Goal: Task Accomplishment & Management: Manage account settings

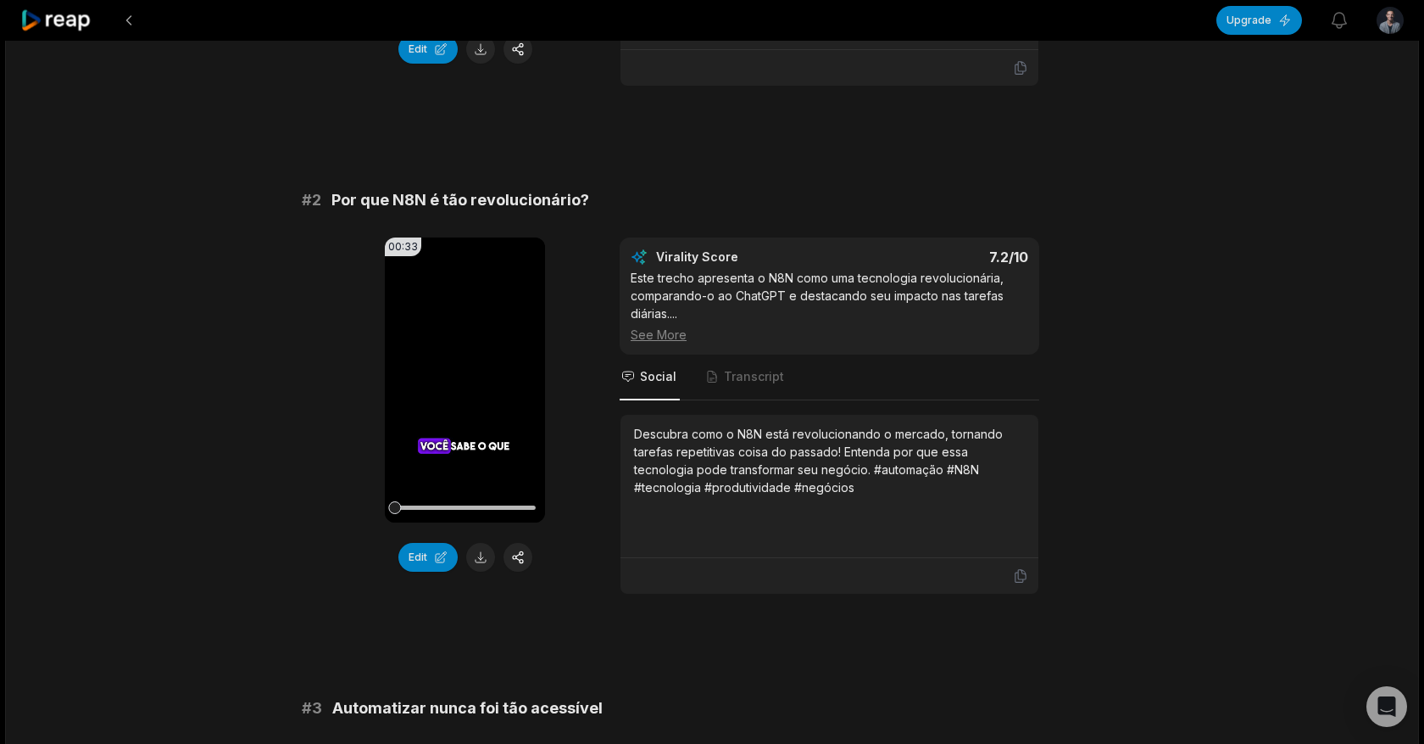
scroll to position [68, 0]
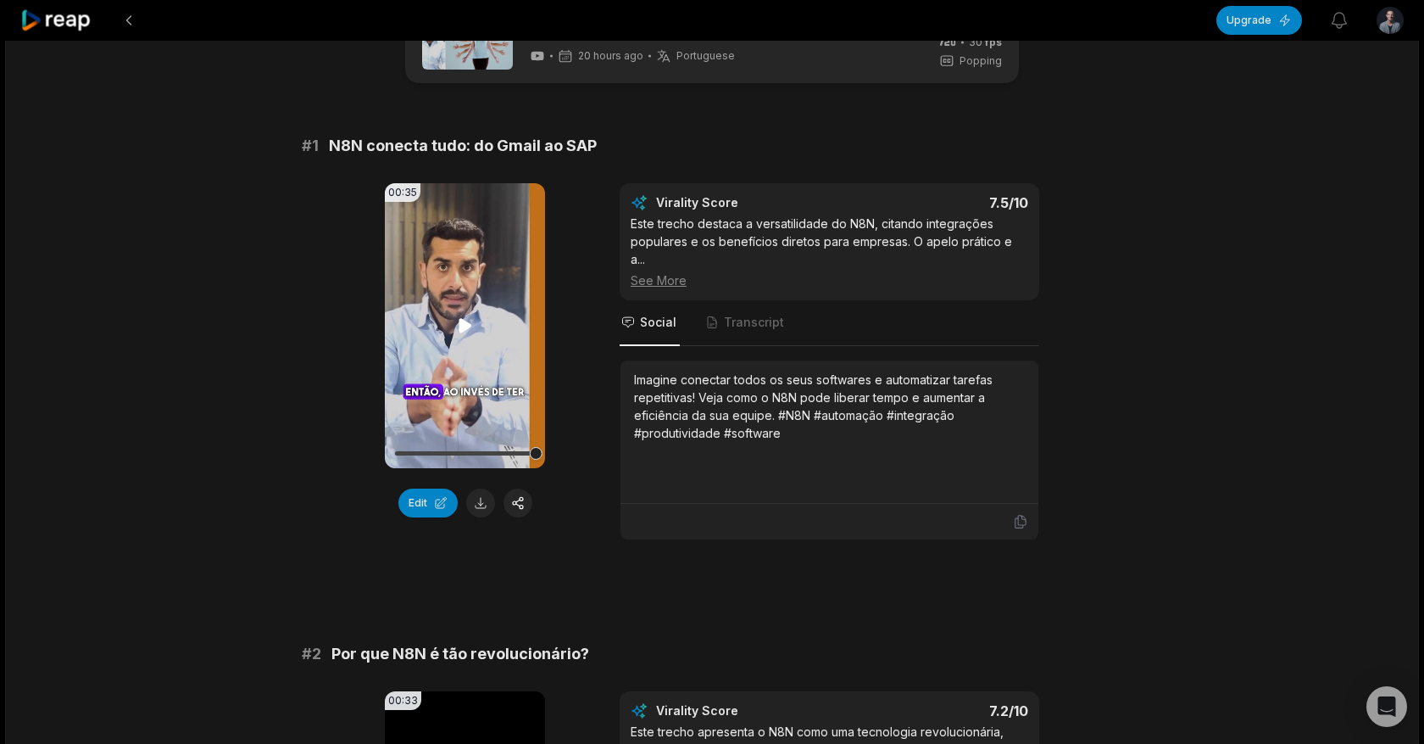
click at [456, 323] on icon at bounding box center [465, 325] width 20 height 20
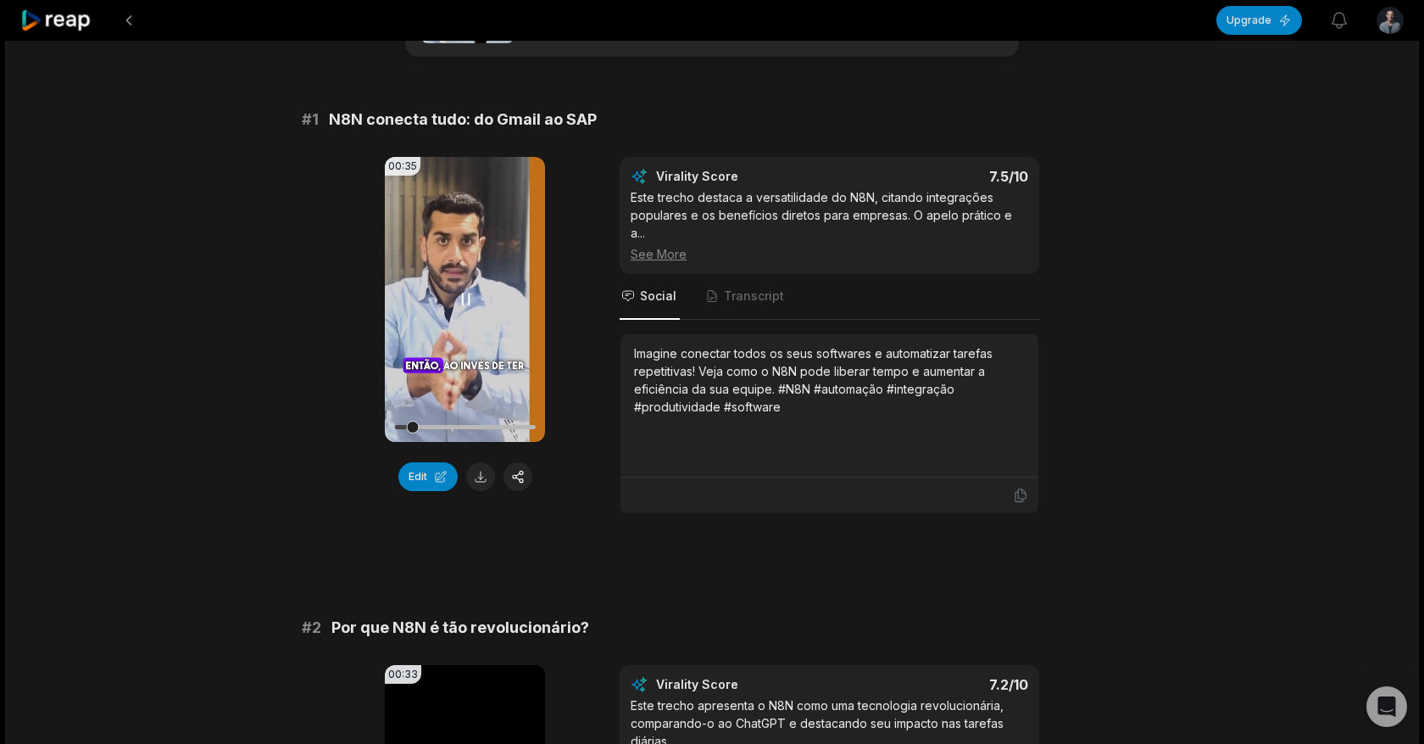
scroll to position [101, 0]
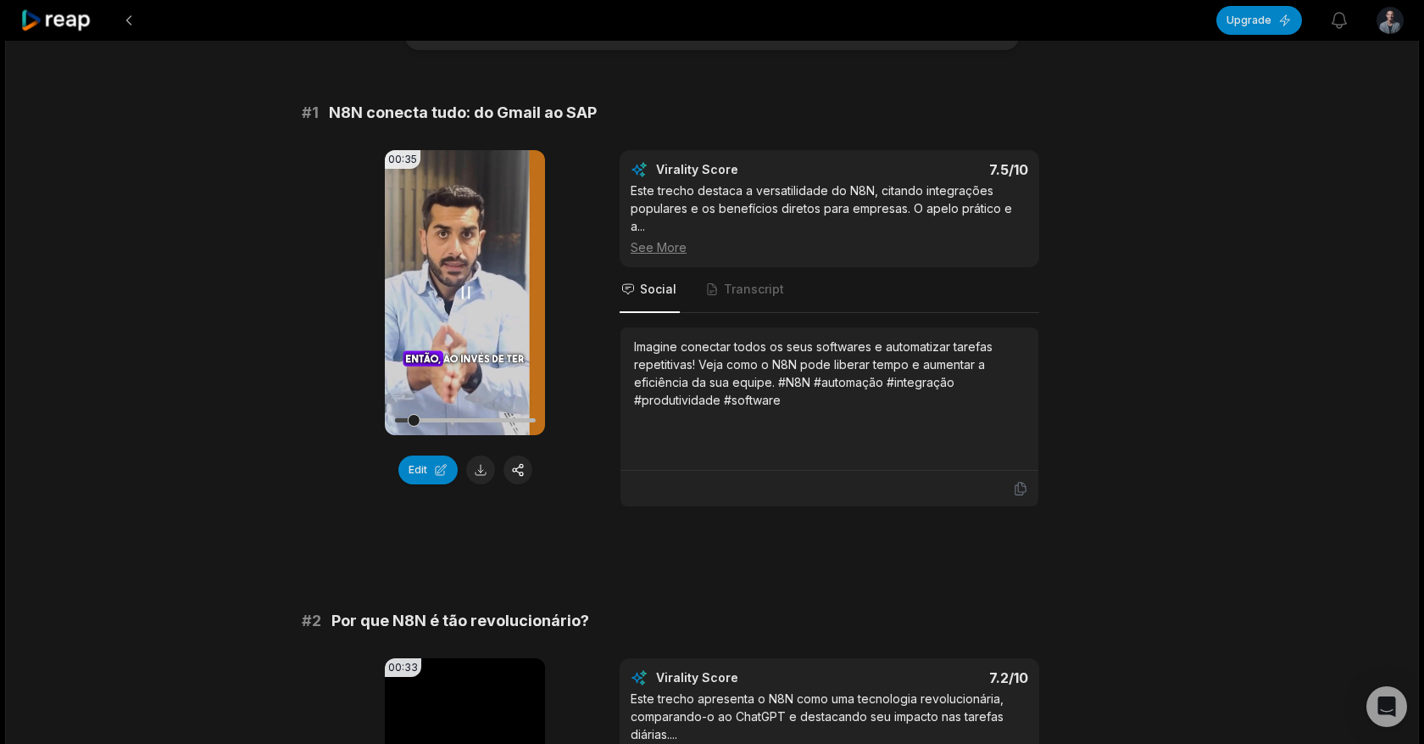
click at [437, 280] on video "Your browser does not support mp4 format." at bounding box center [465, 292] width 160 height 285
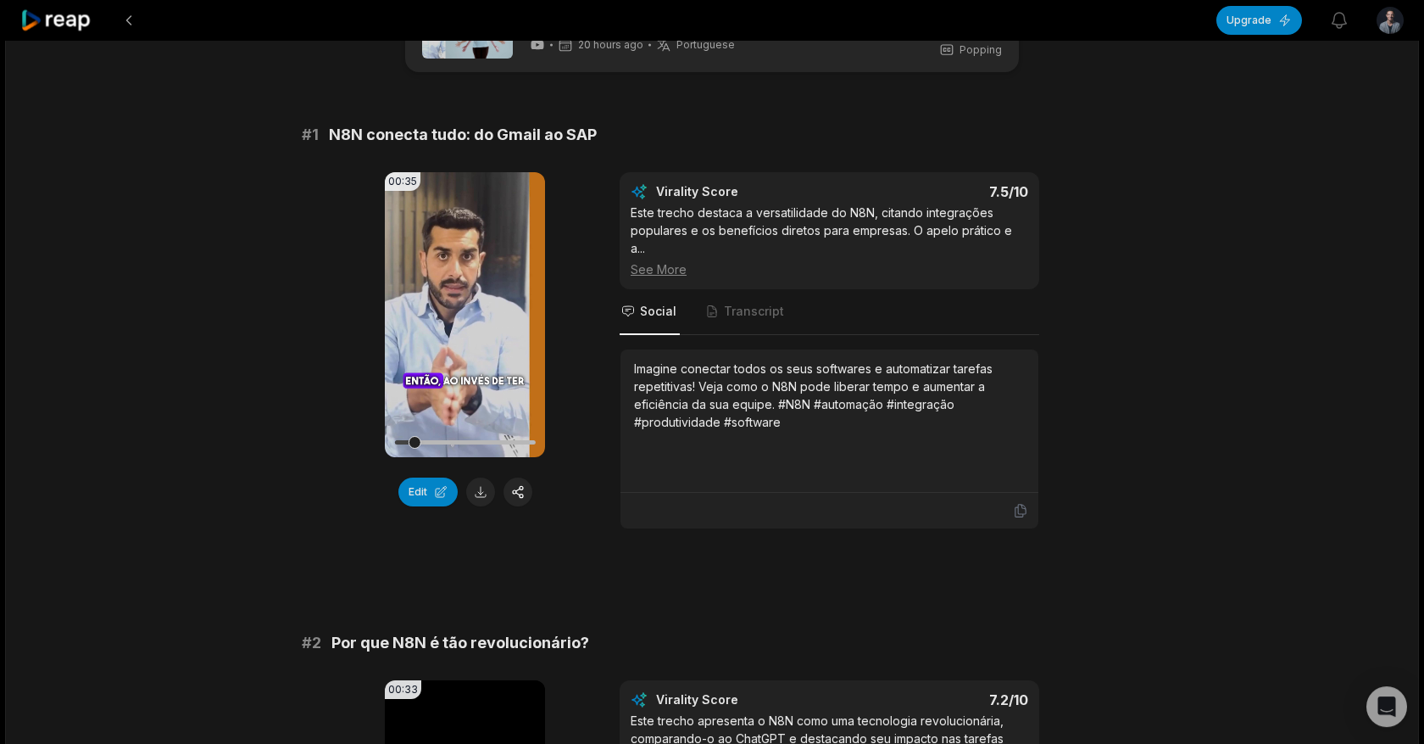
scroll to position [0, 0]
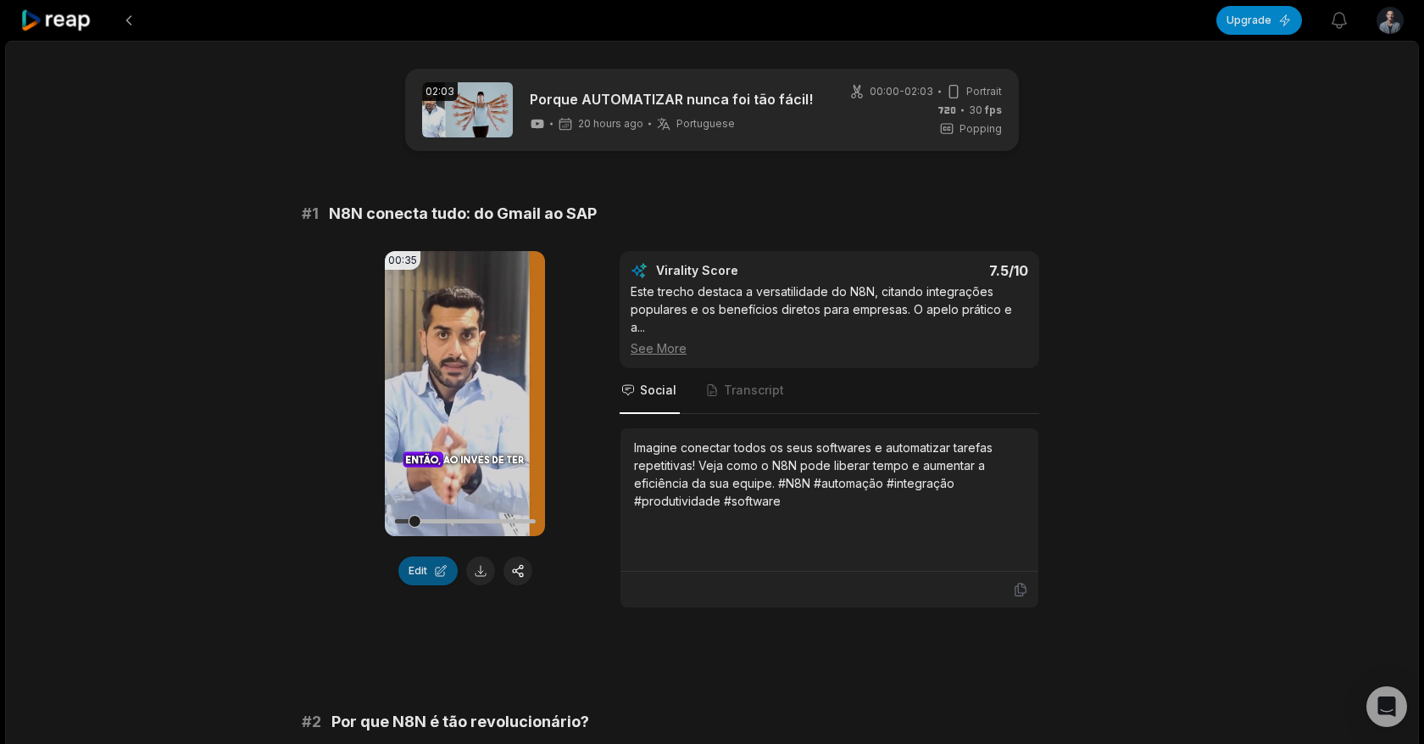
click at [444, 570] on button "Edit" at bounding box center [427, 570] width 59 height 29
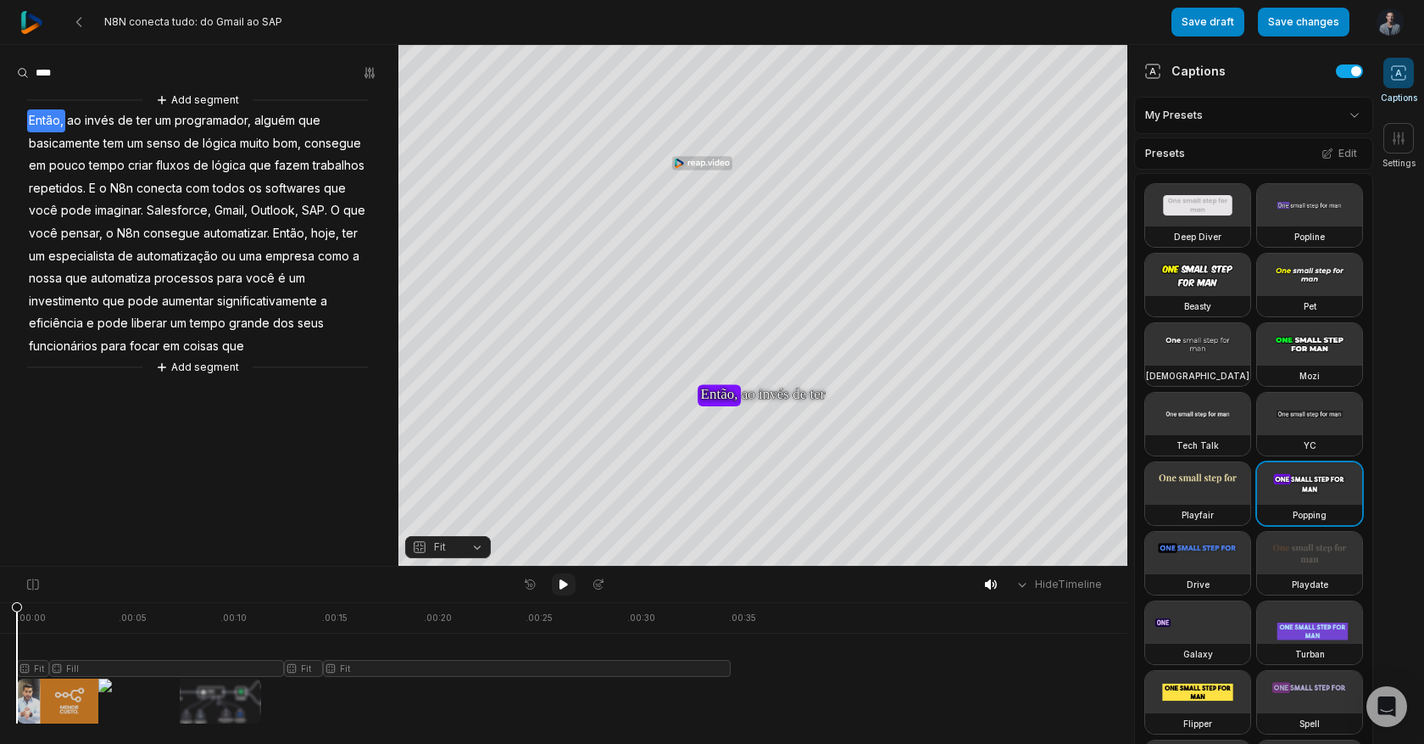
click at [571, 588] on button at bounding box center [564, 584] width 24 height 22
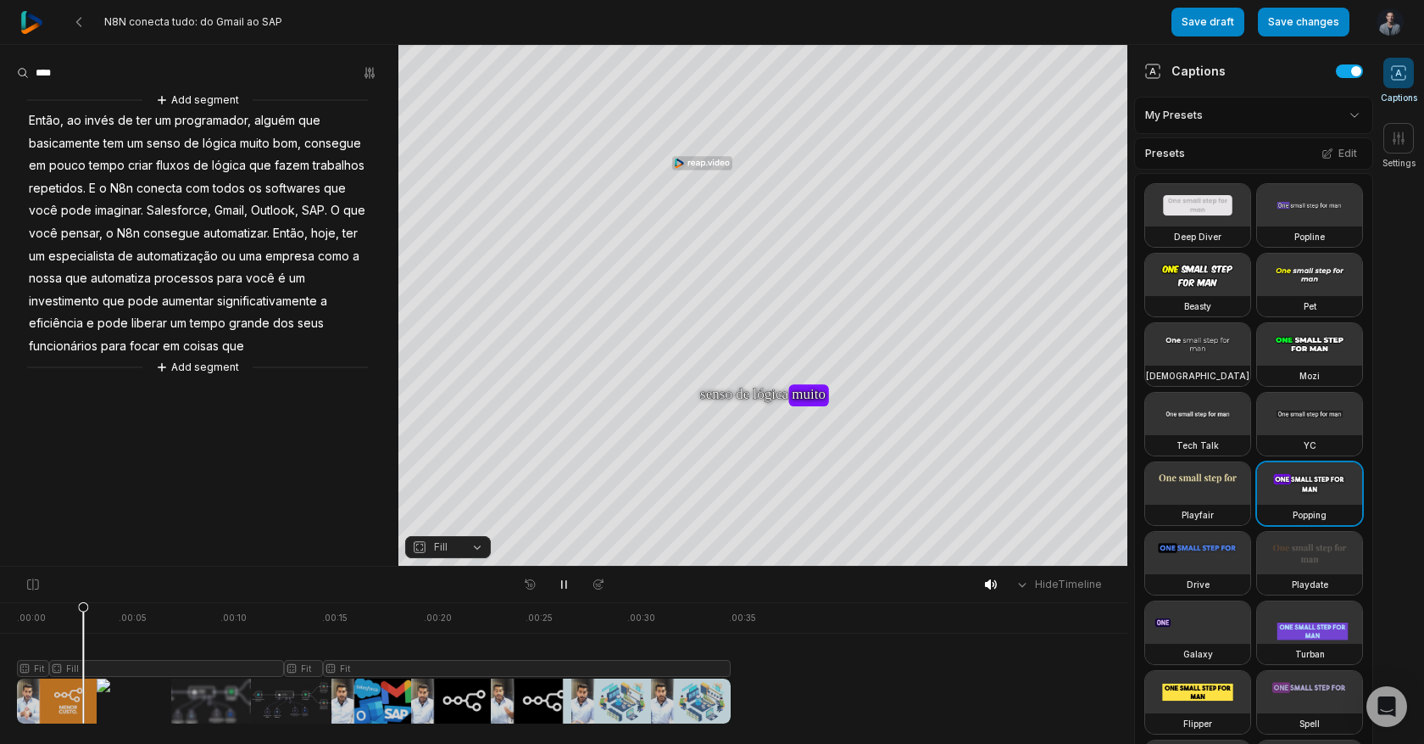
click at [634, 627] on div at bounding box center [374, 662] width 714 height 121
click at [79, 16] on icon at bounding box center [79, 22] width 14 height 14
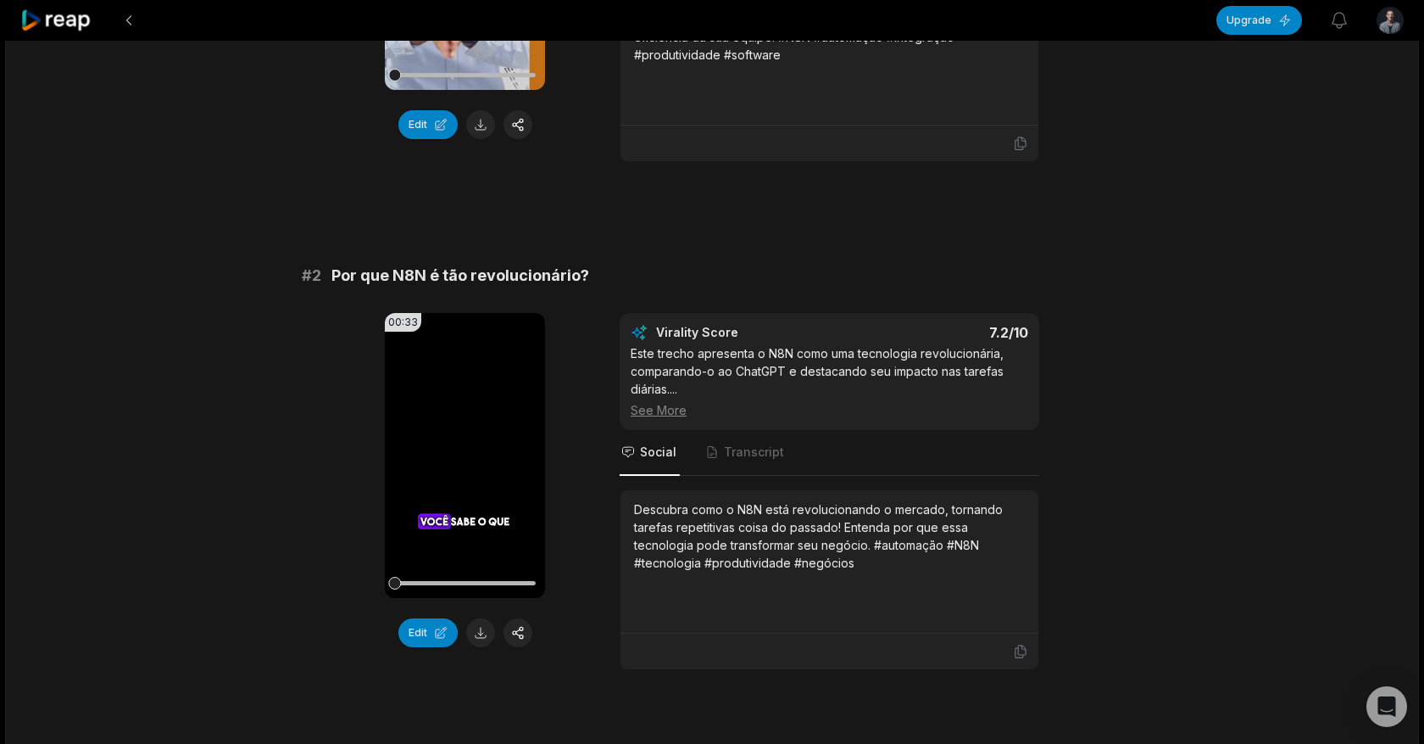
scroll to position [455, 0]
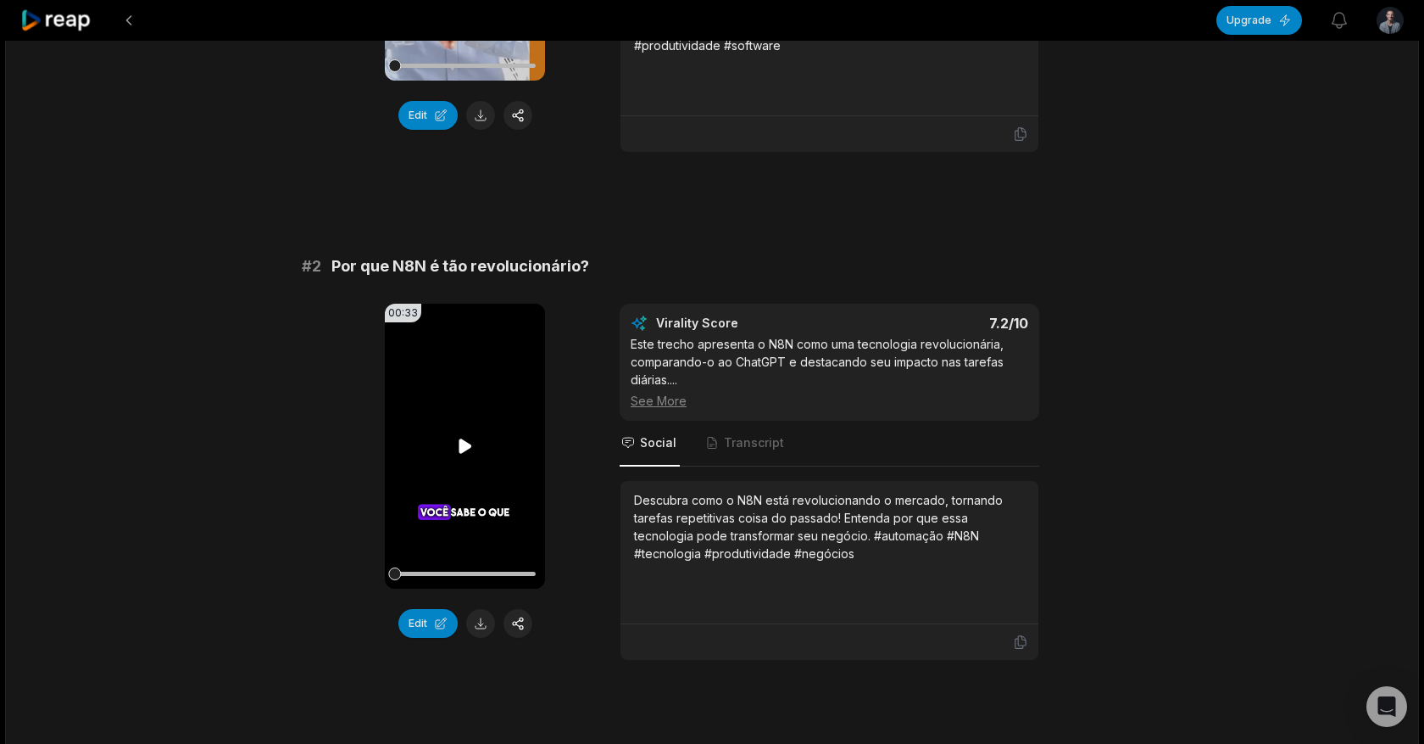
click at [465, 456] on icon at bounding box center [465, 446] width 20 height 20
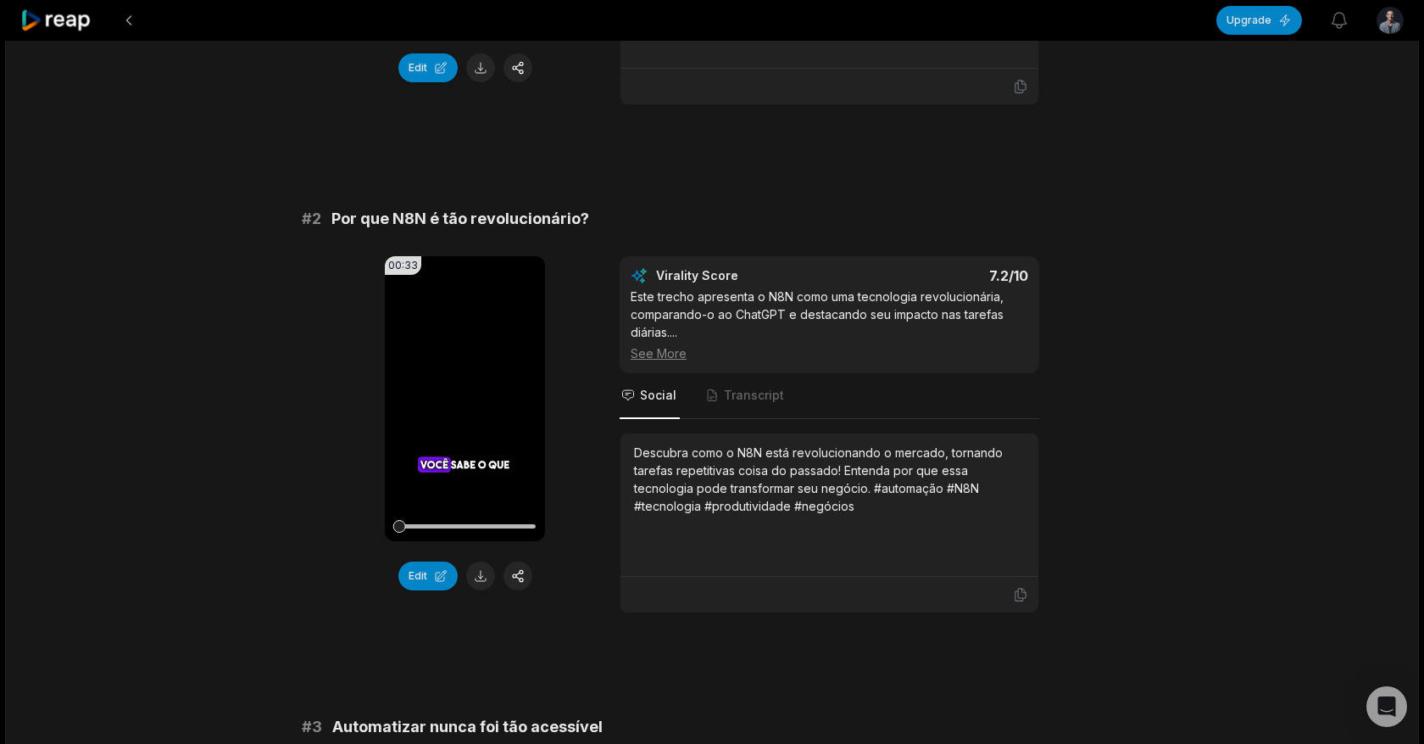
scroll to position [506, 0]
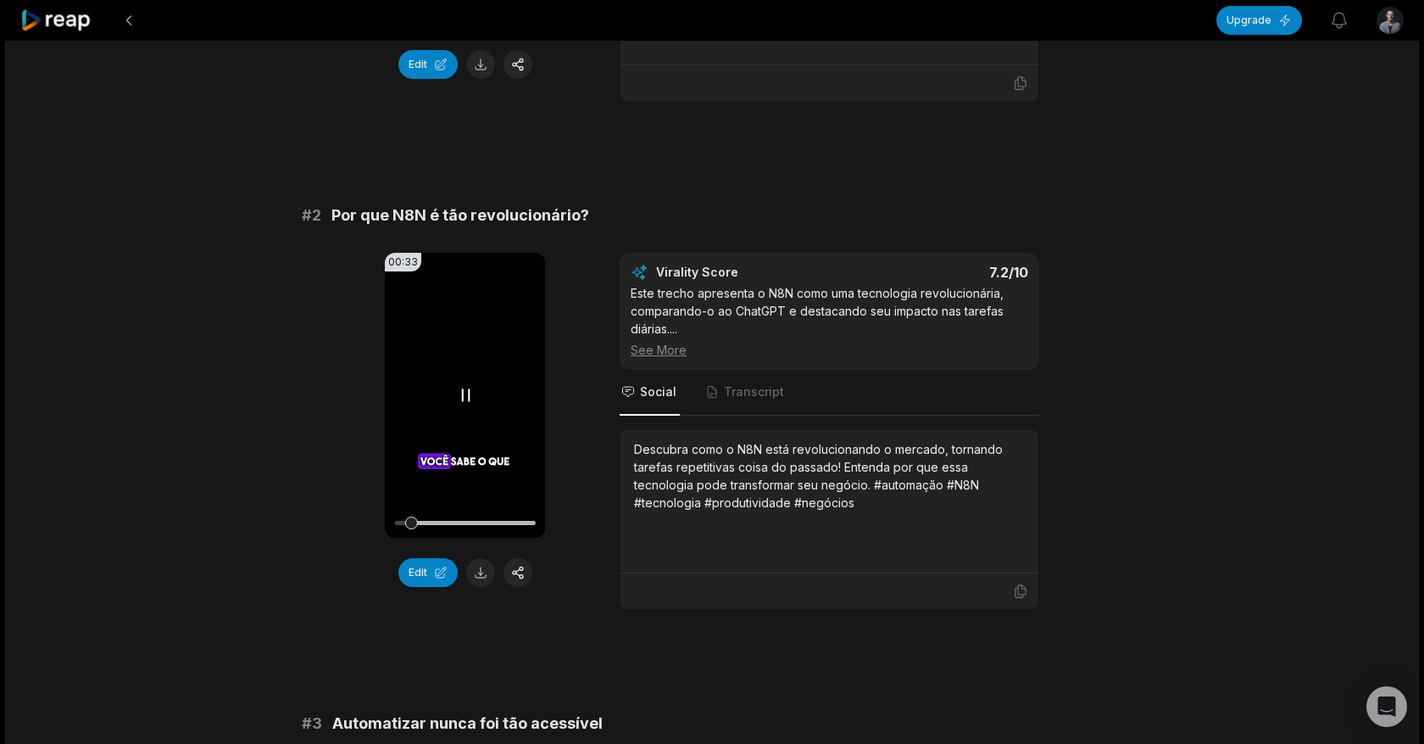
click at [515, 524] on div at bounding box center [464, 523] width 141 height 4
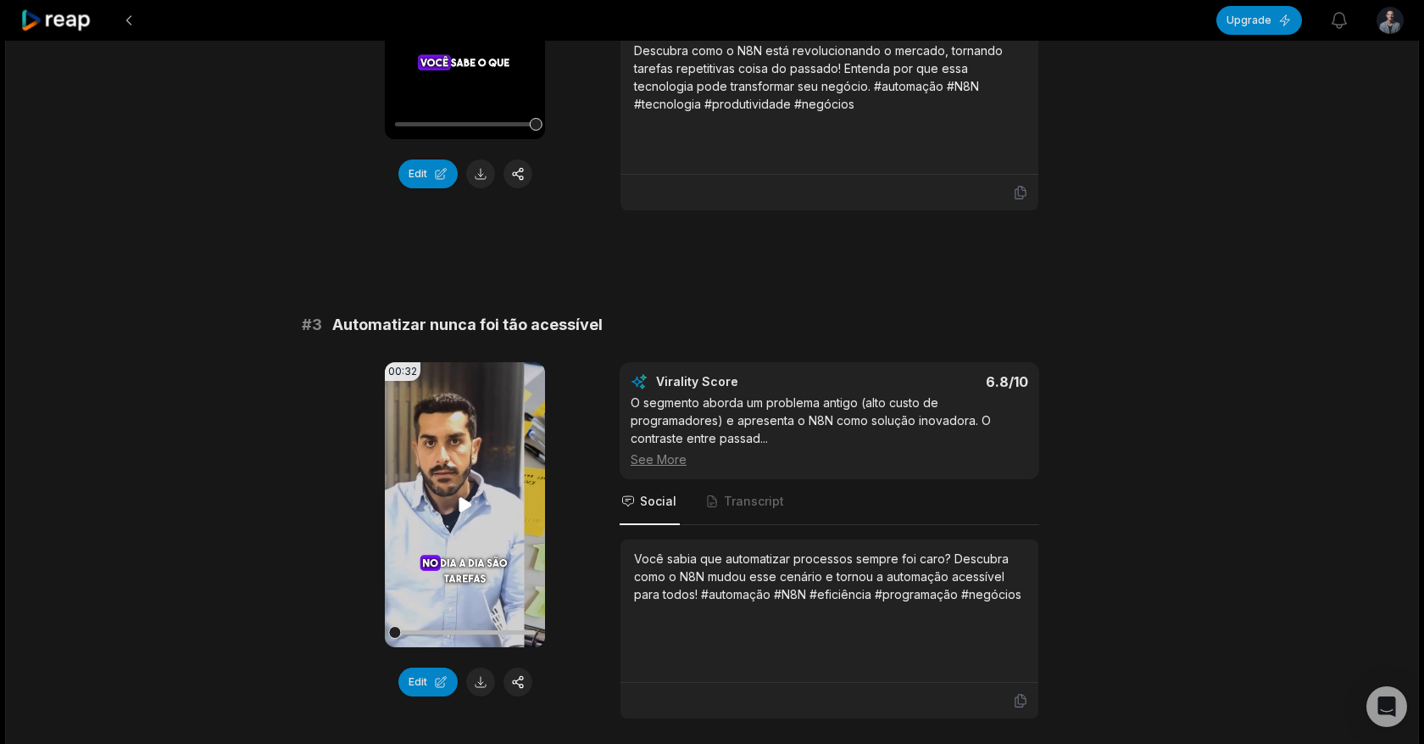
scroll to position [939, 0]
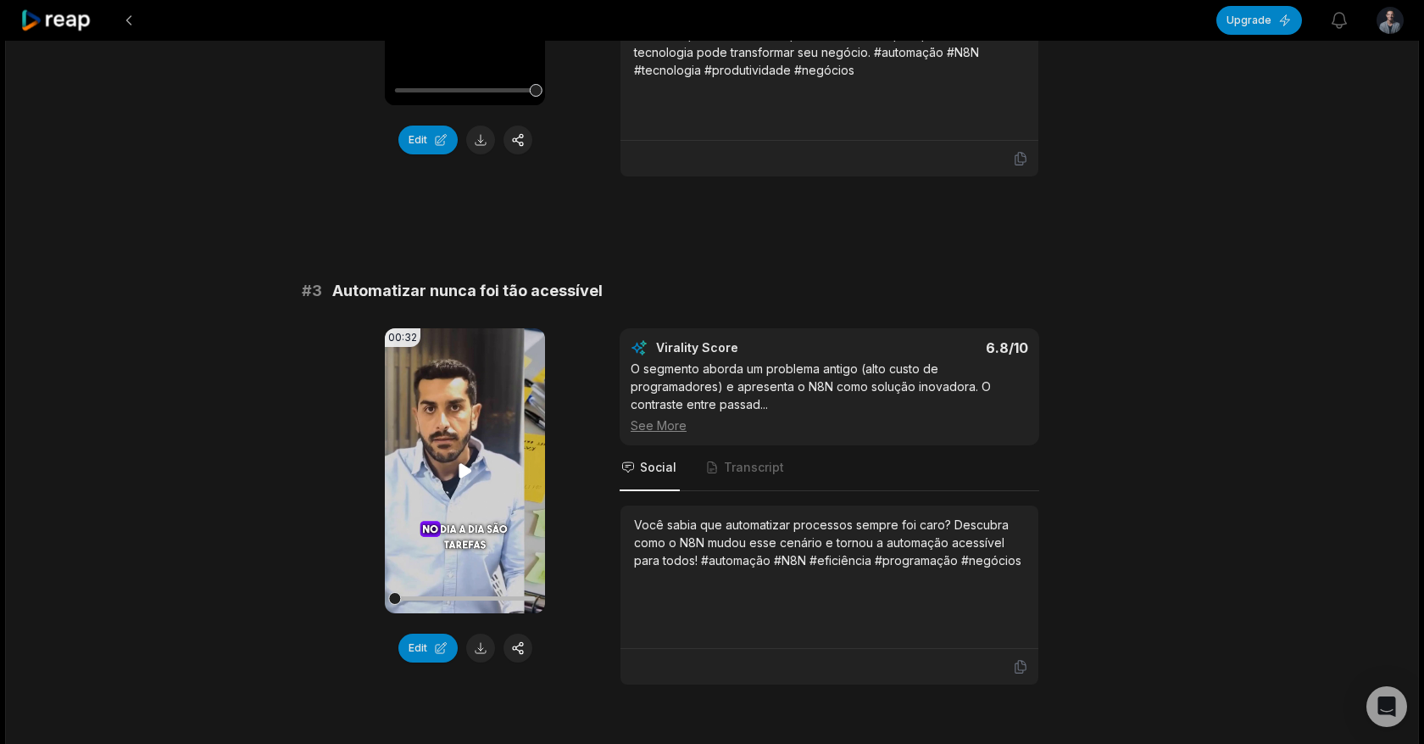
click at [469, 533] on video "Your browser does not support mp4 format." at bounding box center [465, 470] width 160 height 285
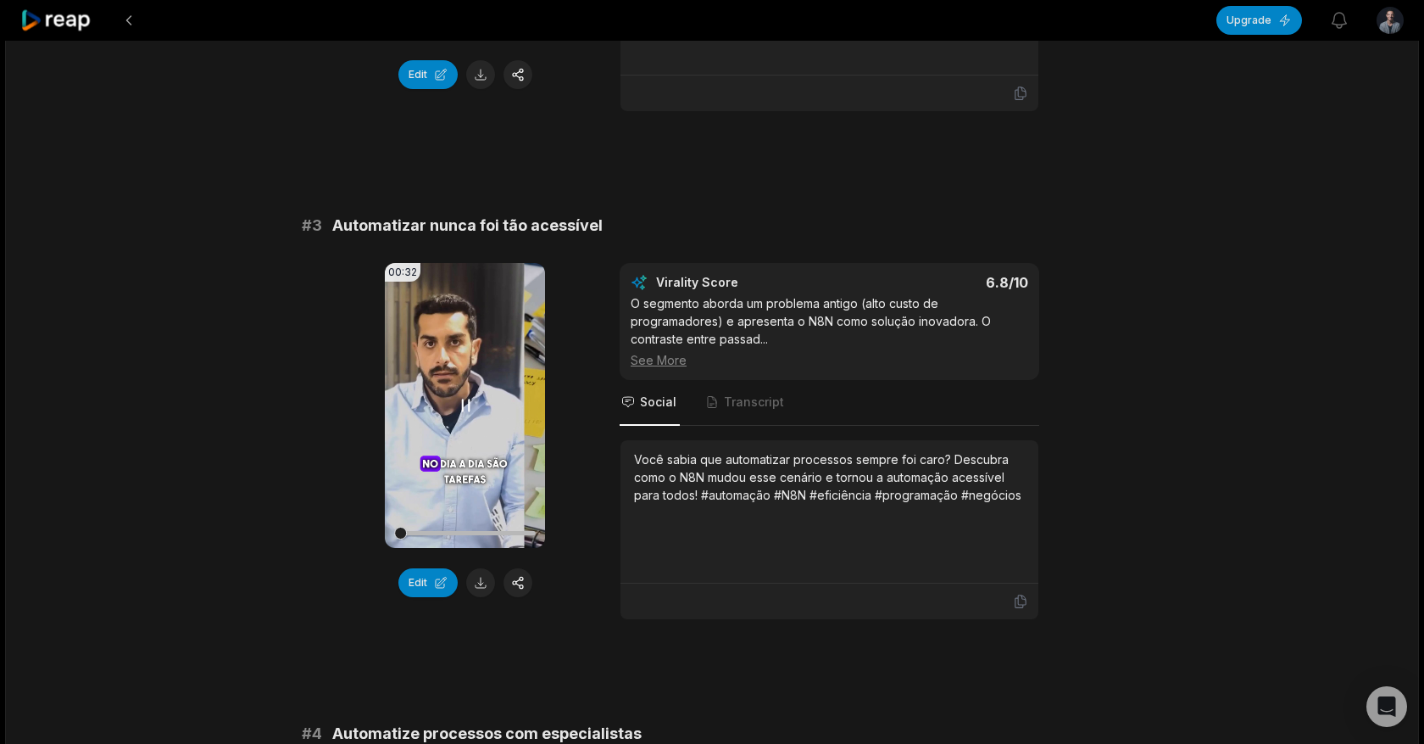
click at [456, 439] on video "Your browser does not support mp4 format." at bounding box center [465, 405] width 160 height 285
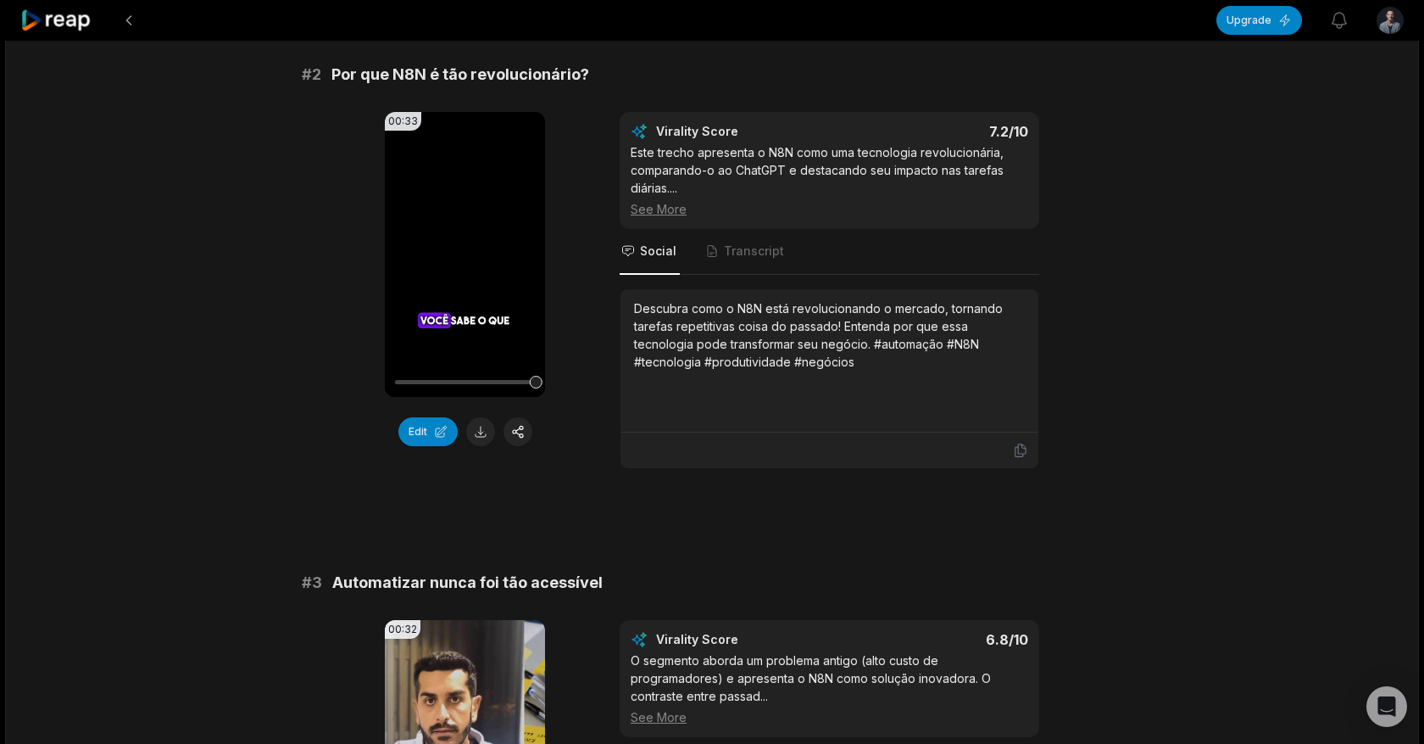
scroll to position [959, 0]
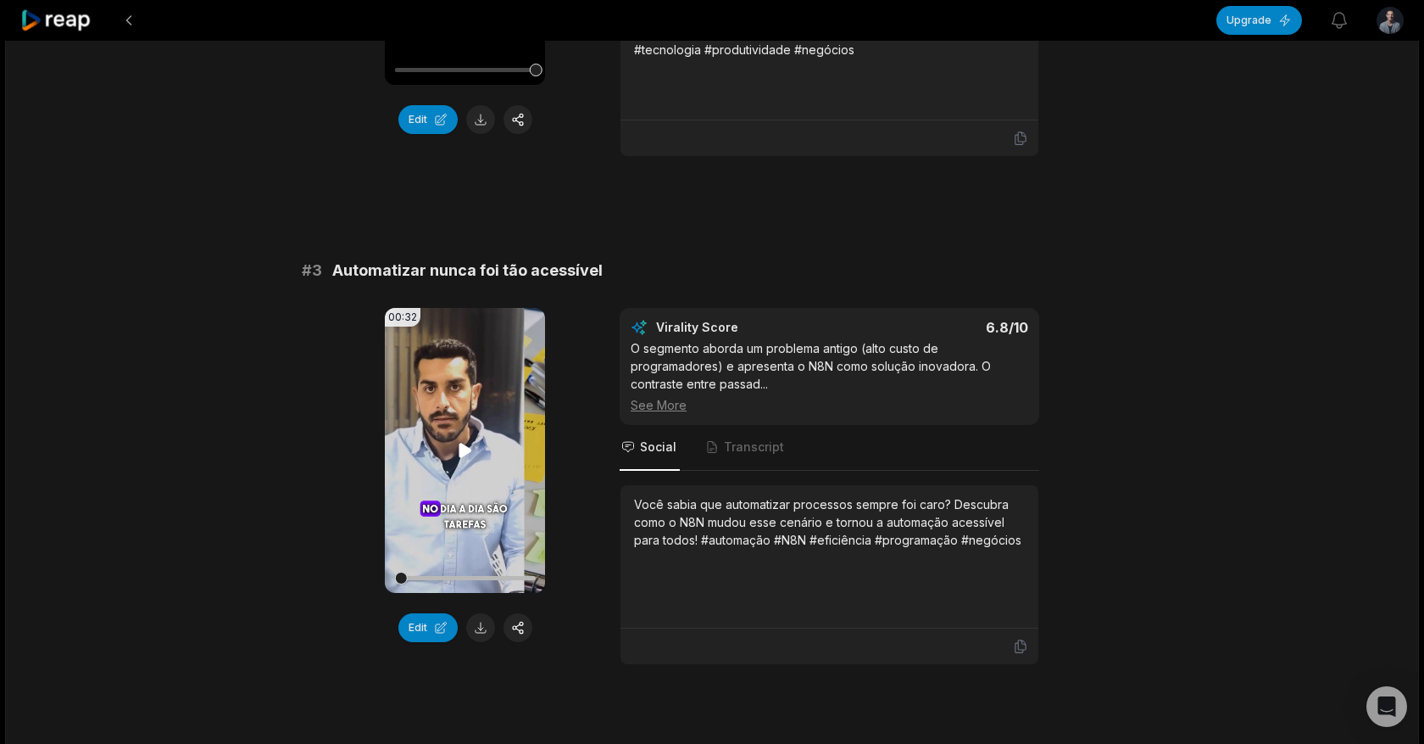
click at [456, 439] on video "Your browser does not support mp4 format." at bounding box center [465, 450] width 160 height 285
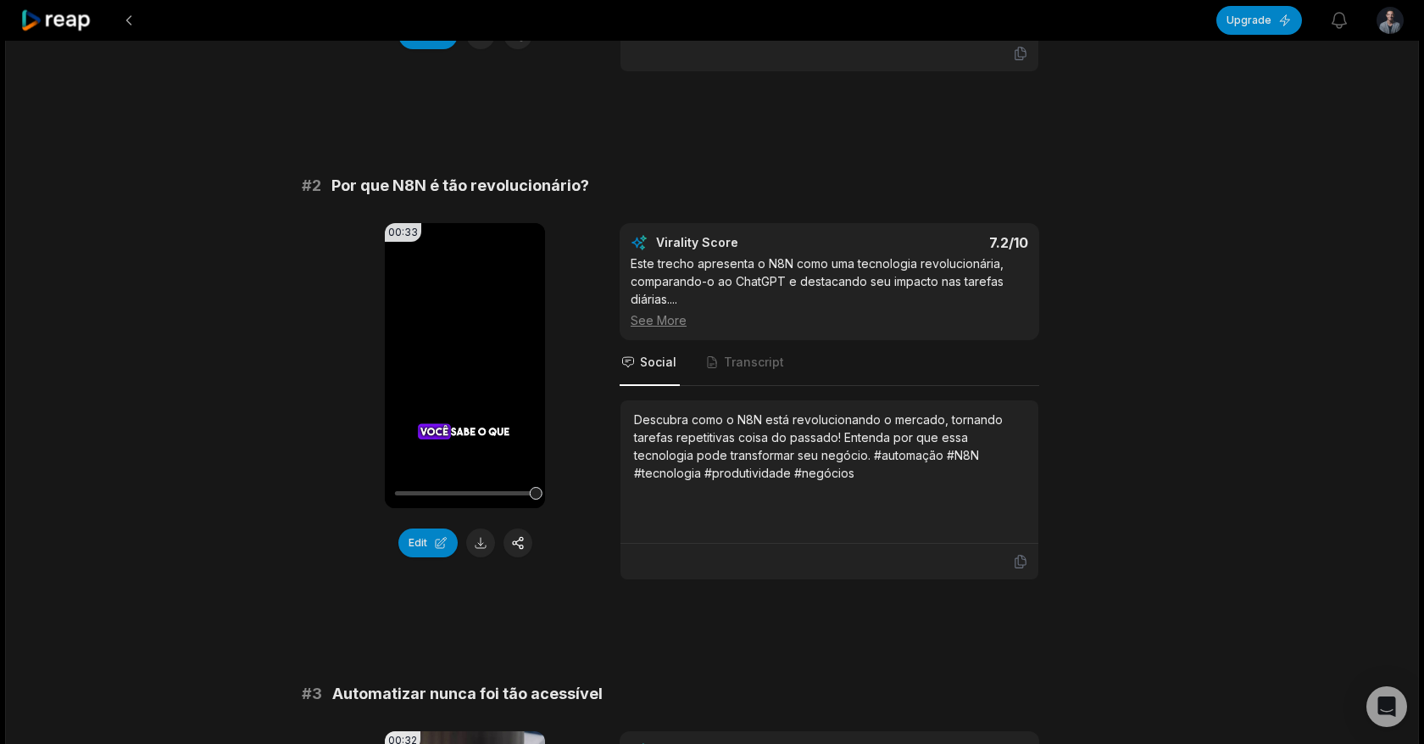
scroll to position [174, 0]
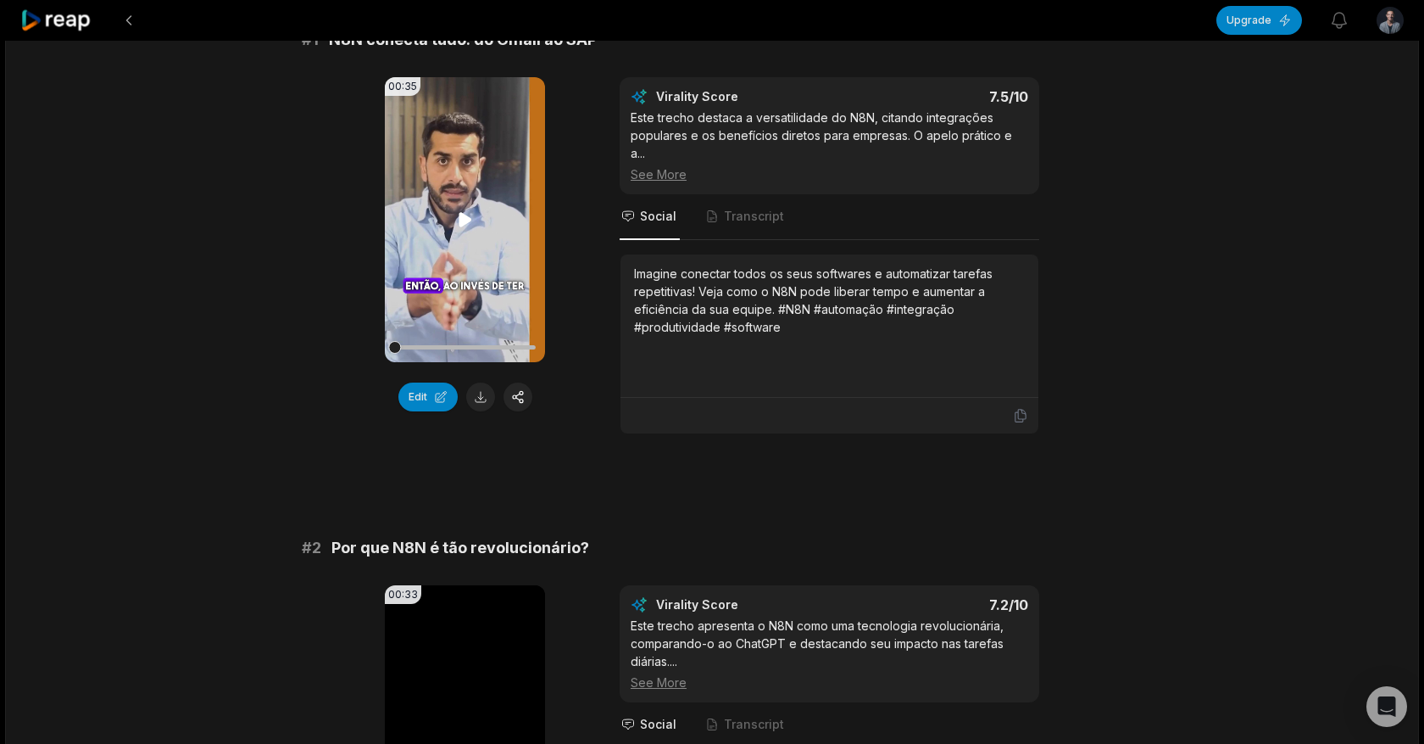
click at [454, 260] on video "Your browser does not support mp4 format." at bounding box center [465, 219] width 160 height 285
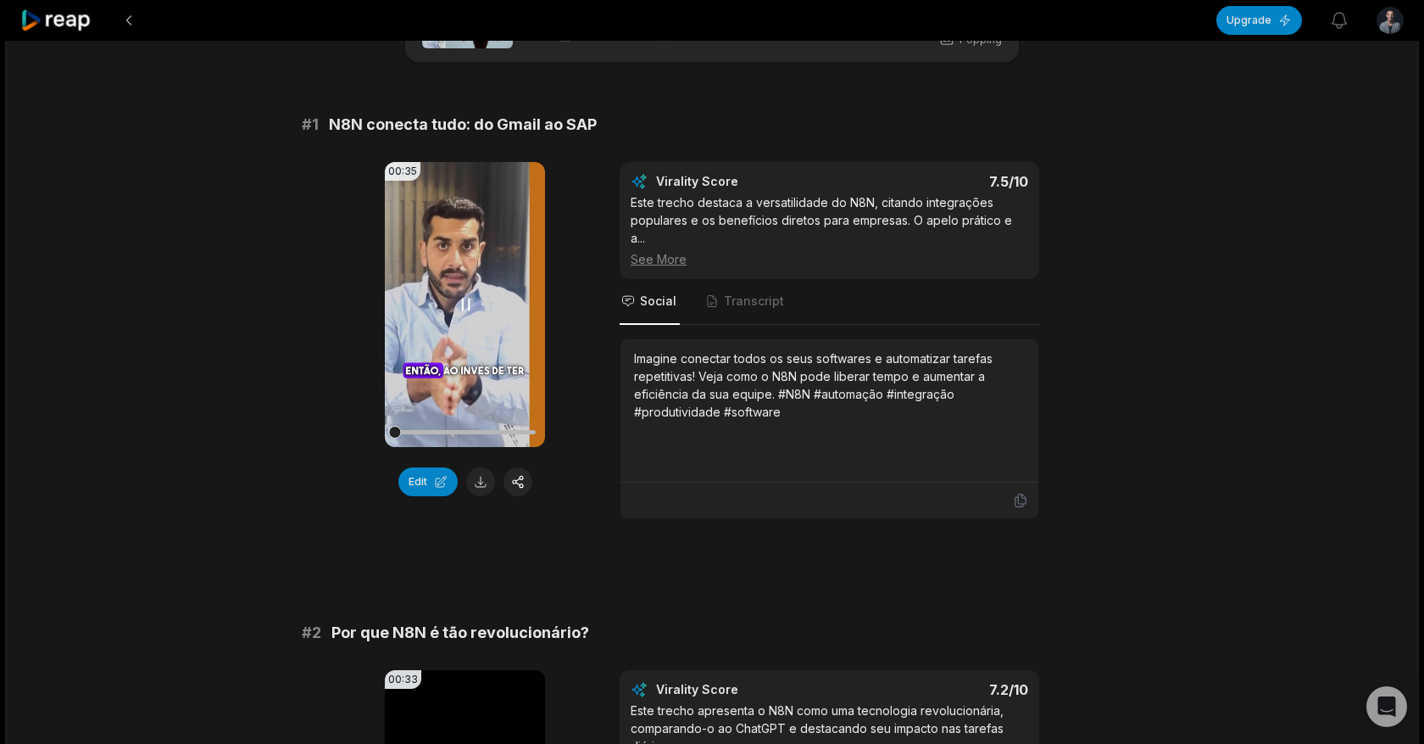
scroll to position [88, 0]
click at [521, 436] on div at bounding box center [464, 433] width 141 height 30
click at [426, 476] on button "Edit" at bounding box center [427, 482] width 59 height 29
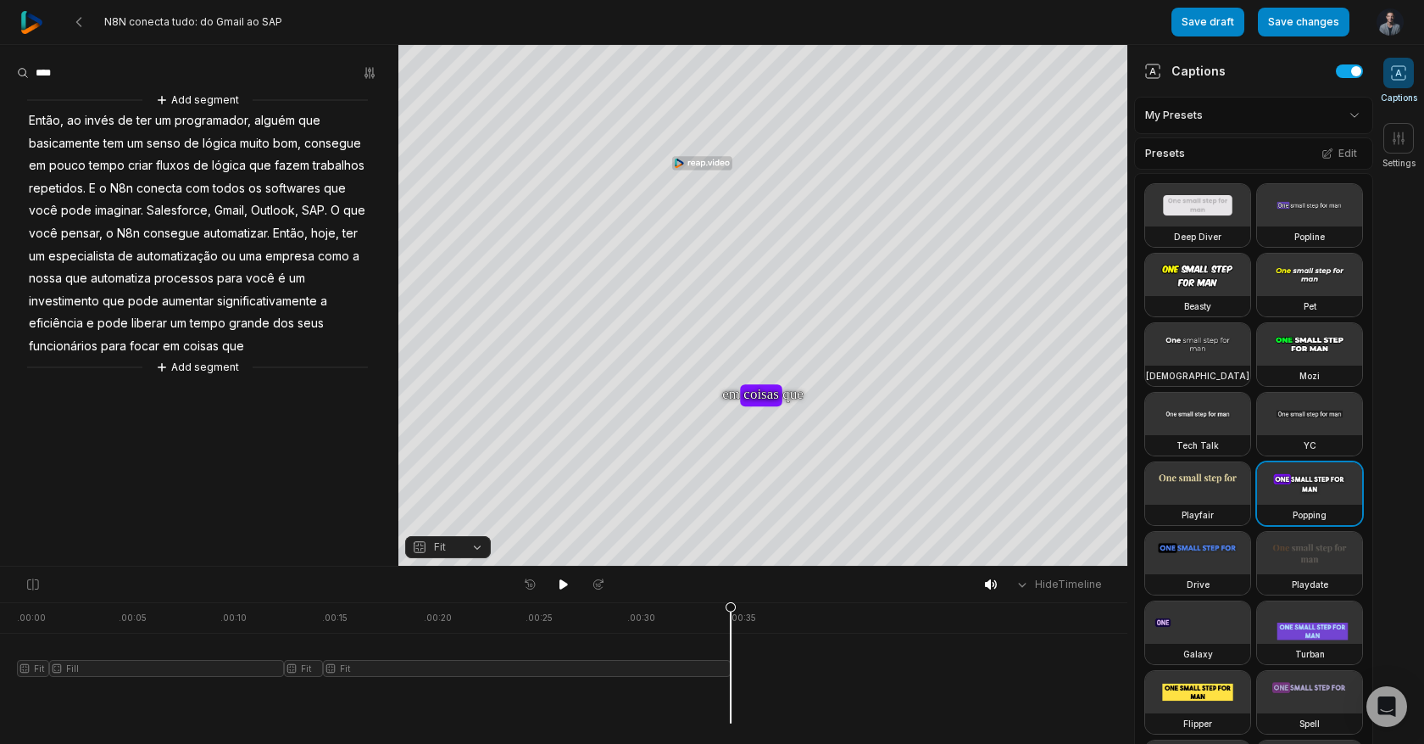
drag, startPoint x: 731, startPoint y: 670, endPoint x: 751, endPoint y: 668, distance: 20.4
click at [751, 670] on div ". 00:00 . 00:05 . 00:10 . 00:15 . 00:20 . 00:25 . 00:30 . 00:35 Fit Fill Fit Fit" at bounding box center [564, 673] width 1128 height 142
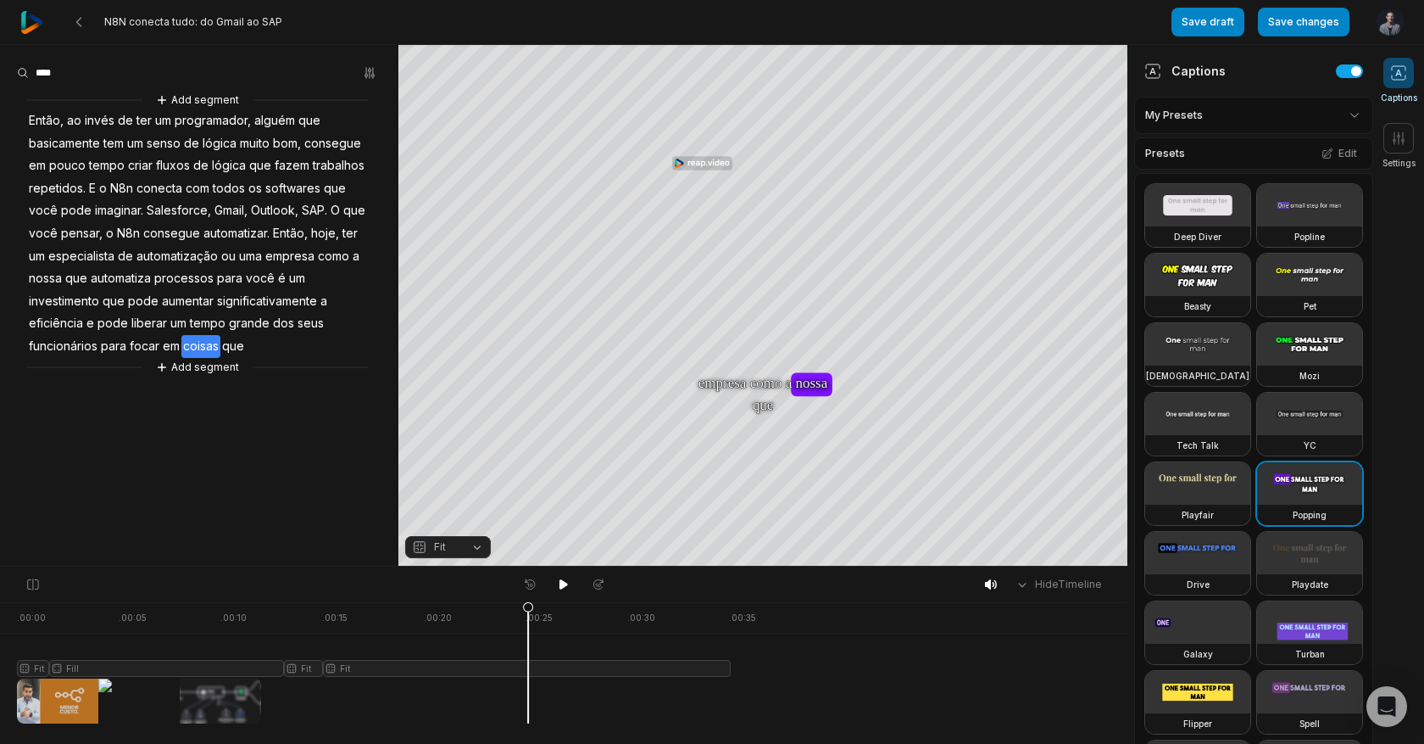
drag, startPoint x: 727, startPoint y: 604, endPoint x: 515, endPoint y: 616, distance: 213.1
click at [523, 616] on icon at bounding box center [528, 666] width 10 height 129
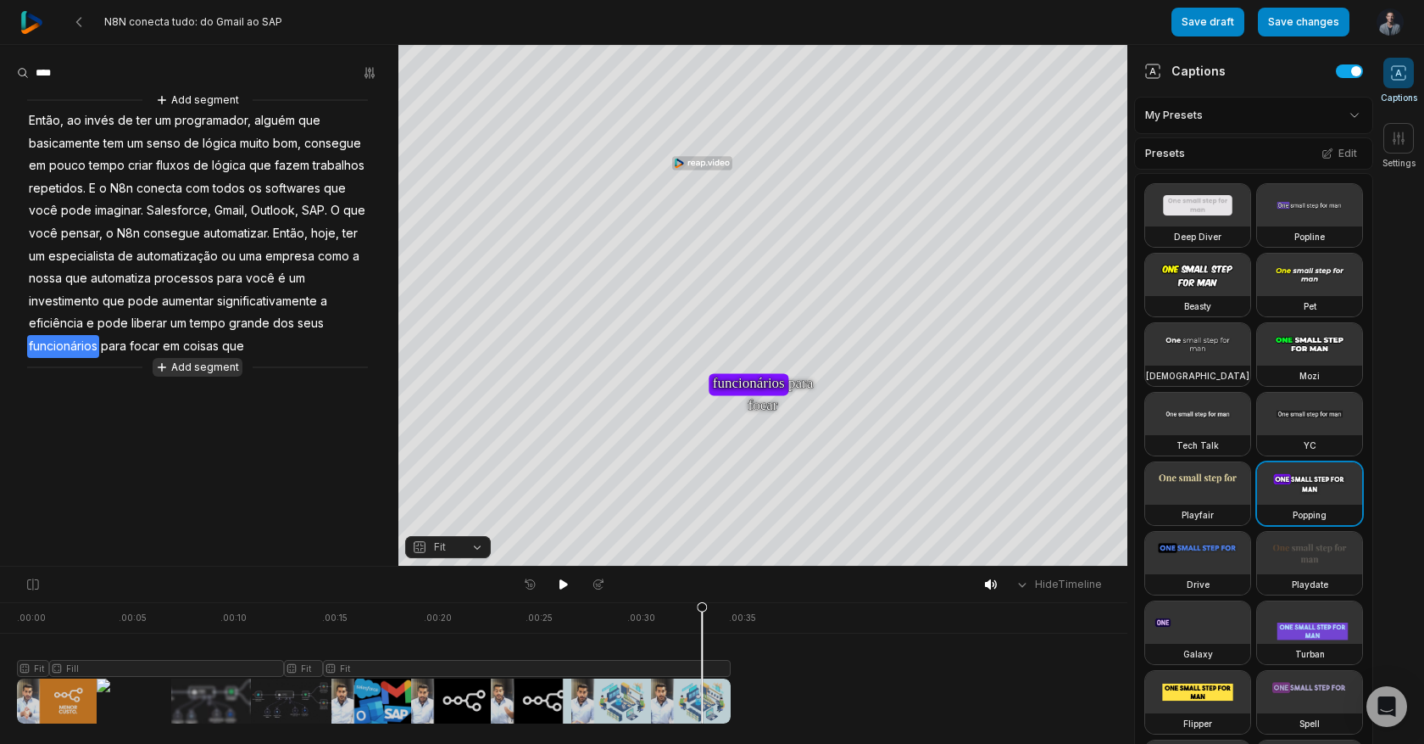
click at [170, 364] on button "Add segment" at bounding box center [198, 367] width 90 height 19
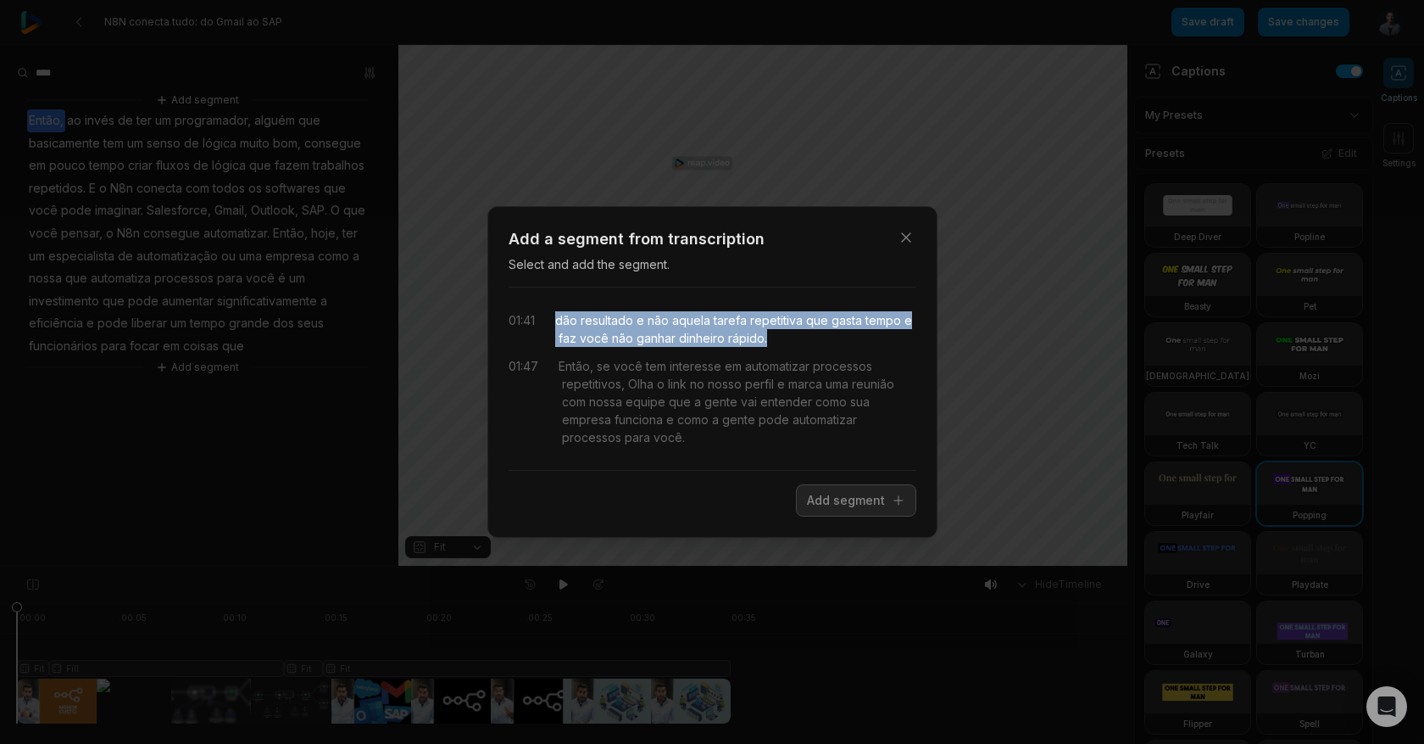
drag, startPoint x: 559, startPoint y: 321, endPoint x: 824, endPoint y: 335, distance: 265.7
click at [824, 335] on div "dão resultado e não aquela tarefa repetitiva que gasta tempo e faz você não gan…" at bounding box center [735, 329] width 361 height 36
click at [828, 497] on button "Add segment" at bounding box center [856, 500] width 120 height 32
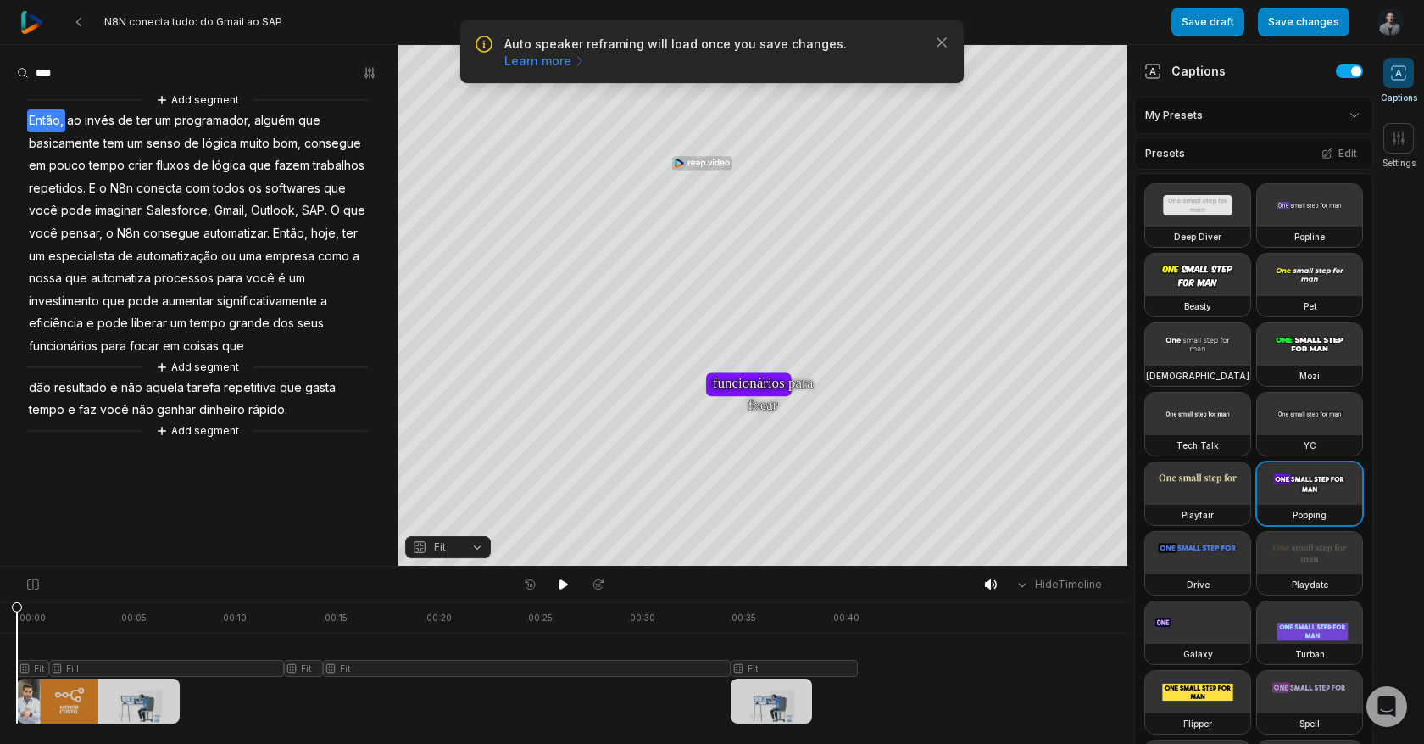
click at [699, 616] on div at bounding box center [437, 662] width 841 height 121
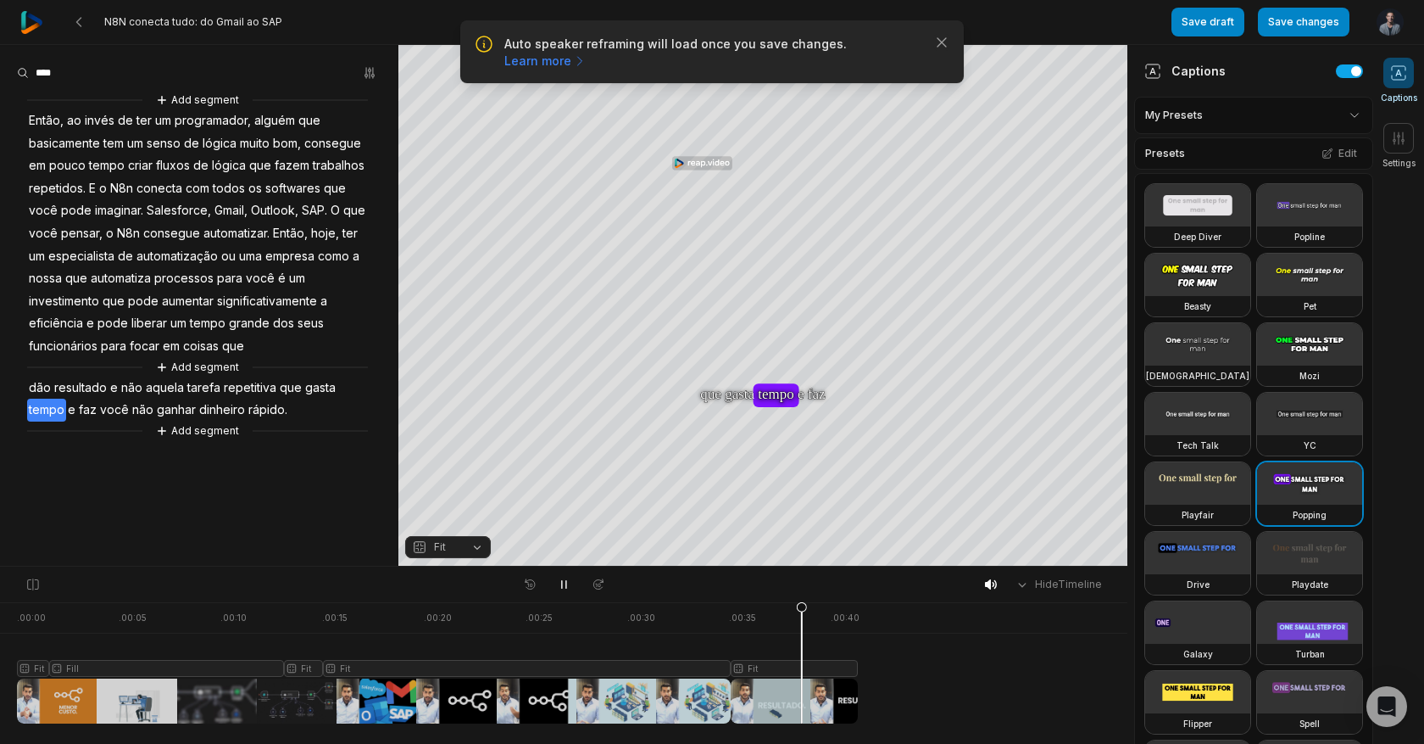
click at [832, 612] on div at bounding box center [437, 662] width 841 height 121
click at [944, 45] on icon "button" at bounding box center [941, 42] width 17 height 17
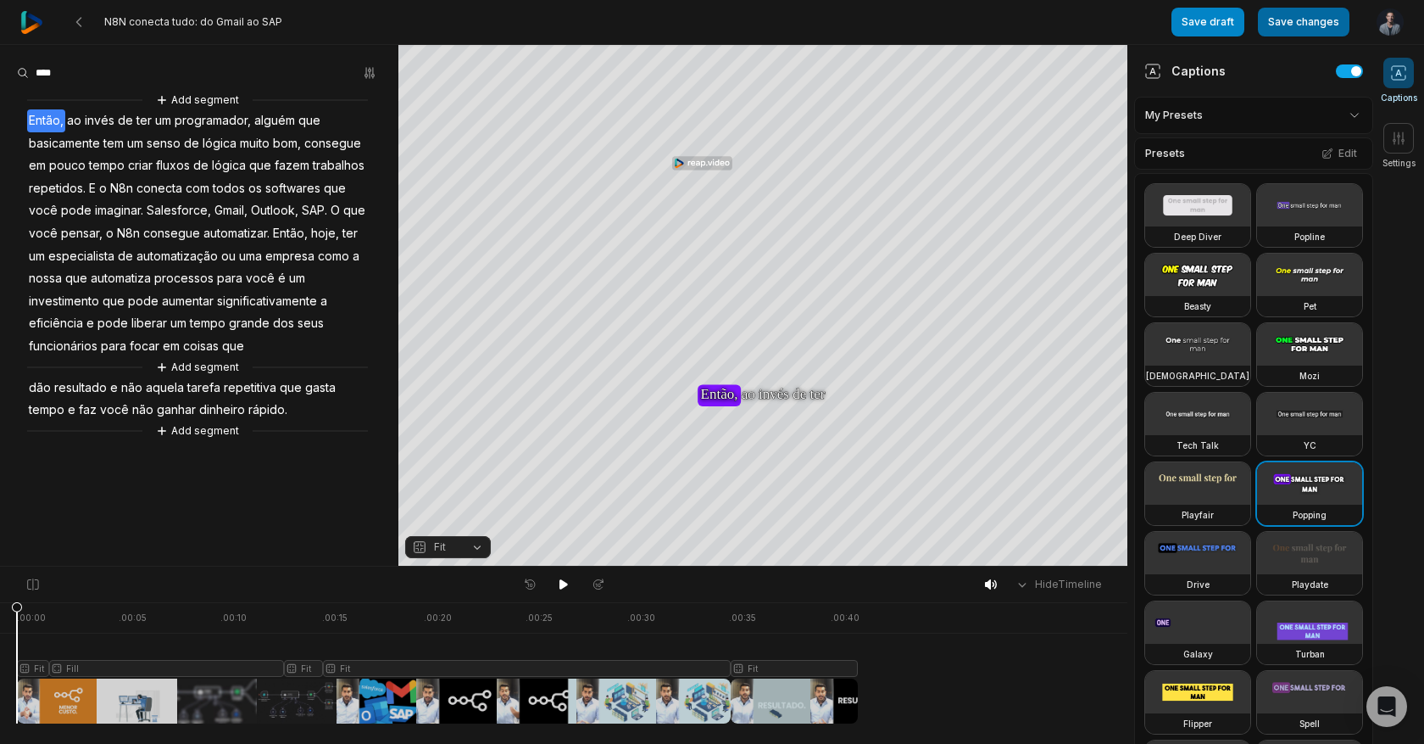
click at [1294, 25] on button "Save changes" at bounding box center [1304, 22] width 92 height 29
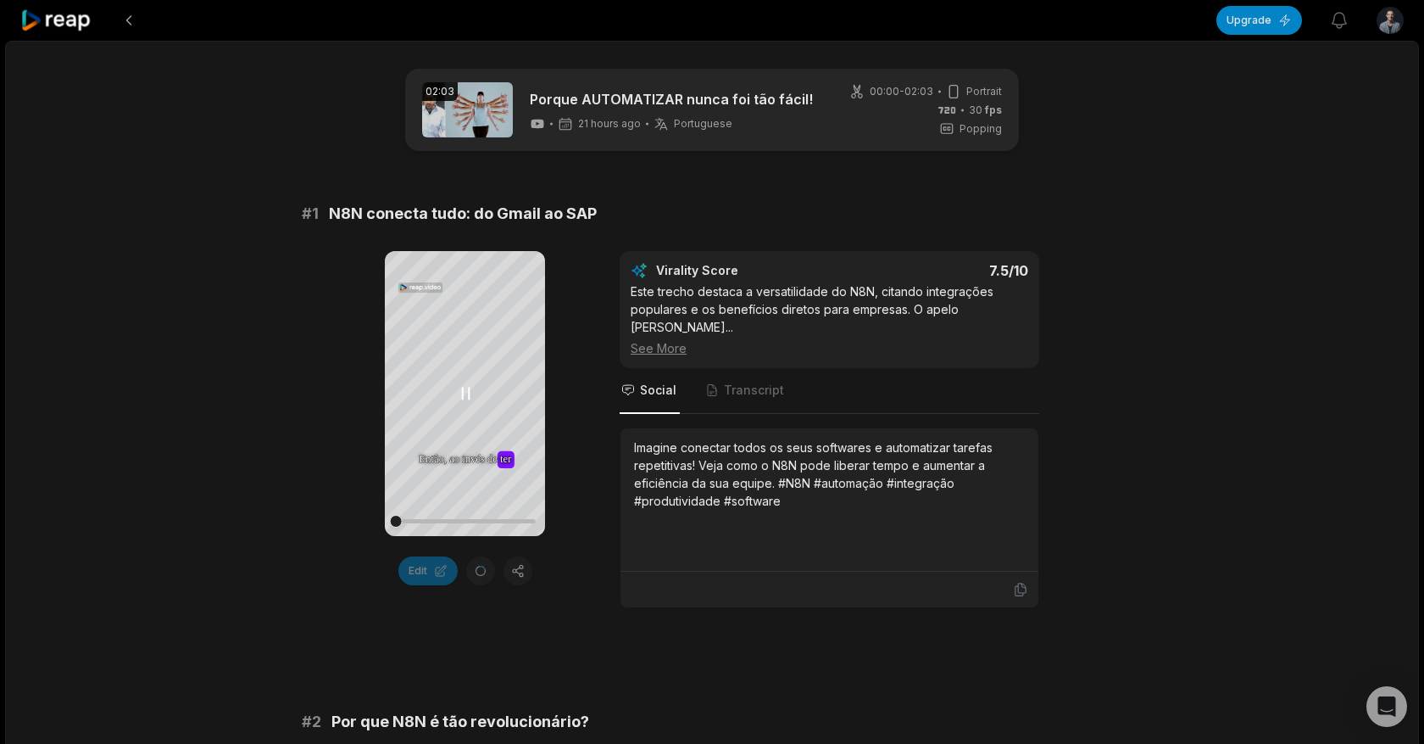
click at [526, 521] on div at bounding box center [464, 521] width 141 height 4
click at [463, 399] on icon at bounding box center [465, 393] width 13 height 14
click at [477, 573] on div "Edit" at bounding box center [465, 570] width 160 height 29
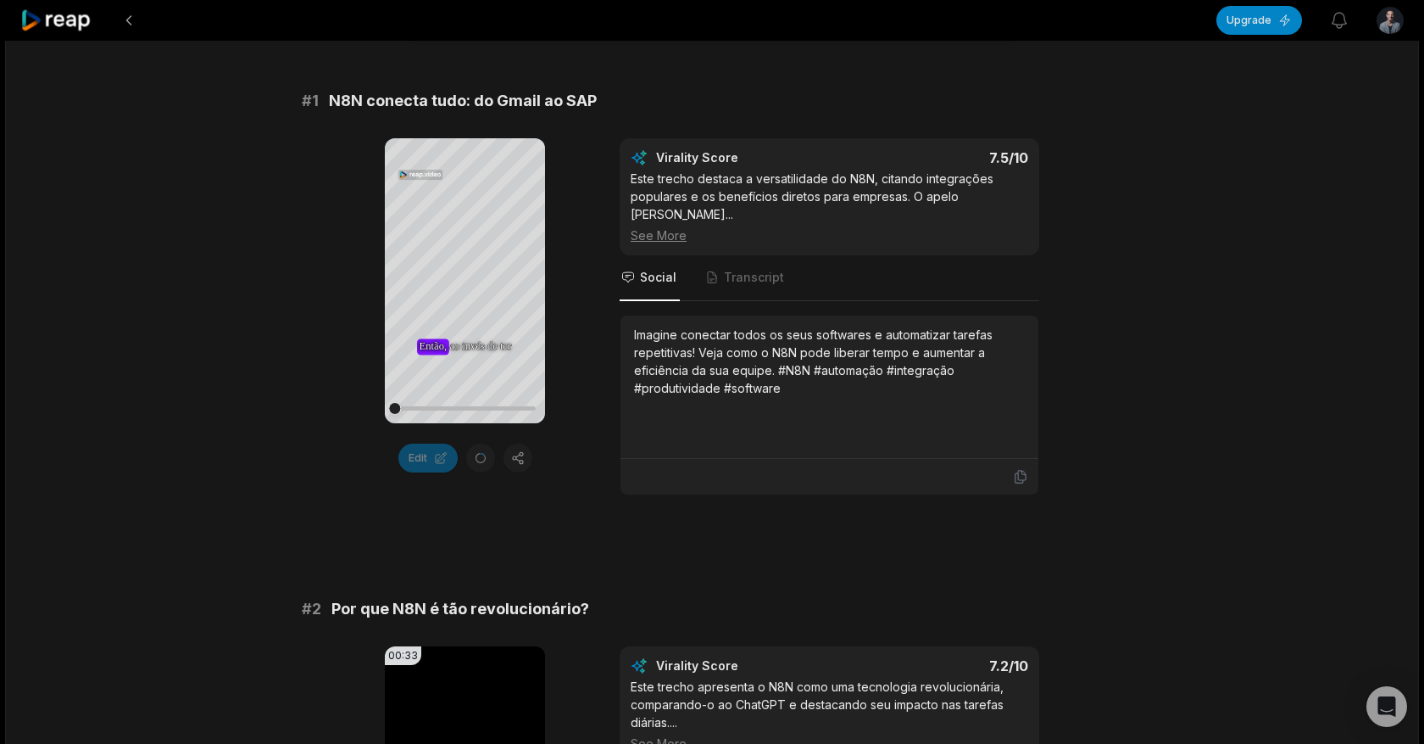
scroll to position [37, 0]
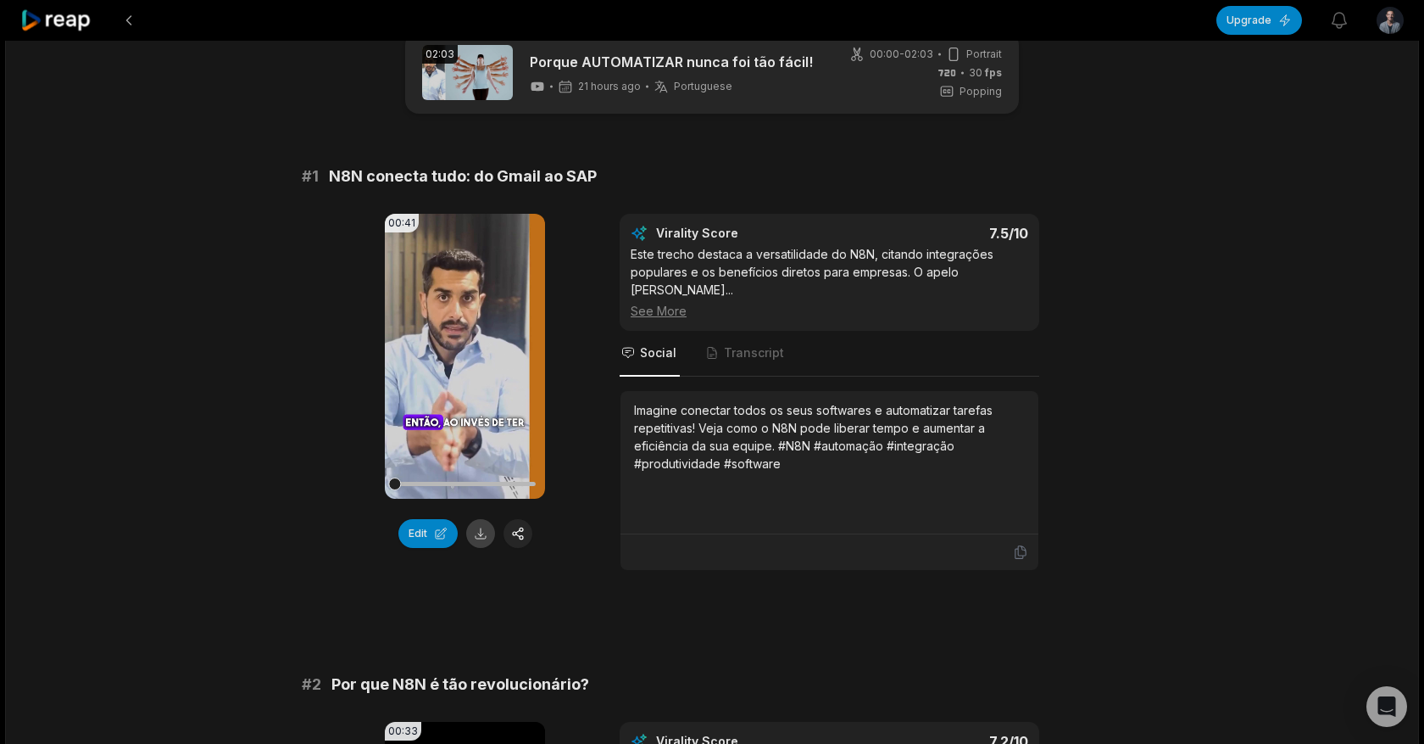
click at [487, 538] on button at bounding box center [480, 533] width 29 height 29
click at [722, 416] on div "Imagine conectar todos os seus softwares e automatizar tarefas repetitivas! Vej…" at bounding box center [829, 436] width 391 height 71
click at [729, 420] on div "Imagine conectar todos os seus softwares e automatizar tarefas repetitivas! Vej…" at bounding box center [829, 436] width 391 height 71
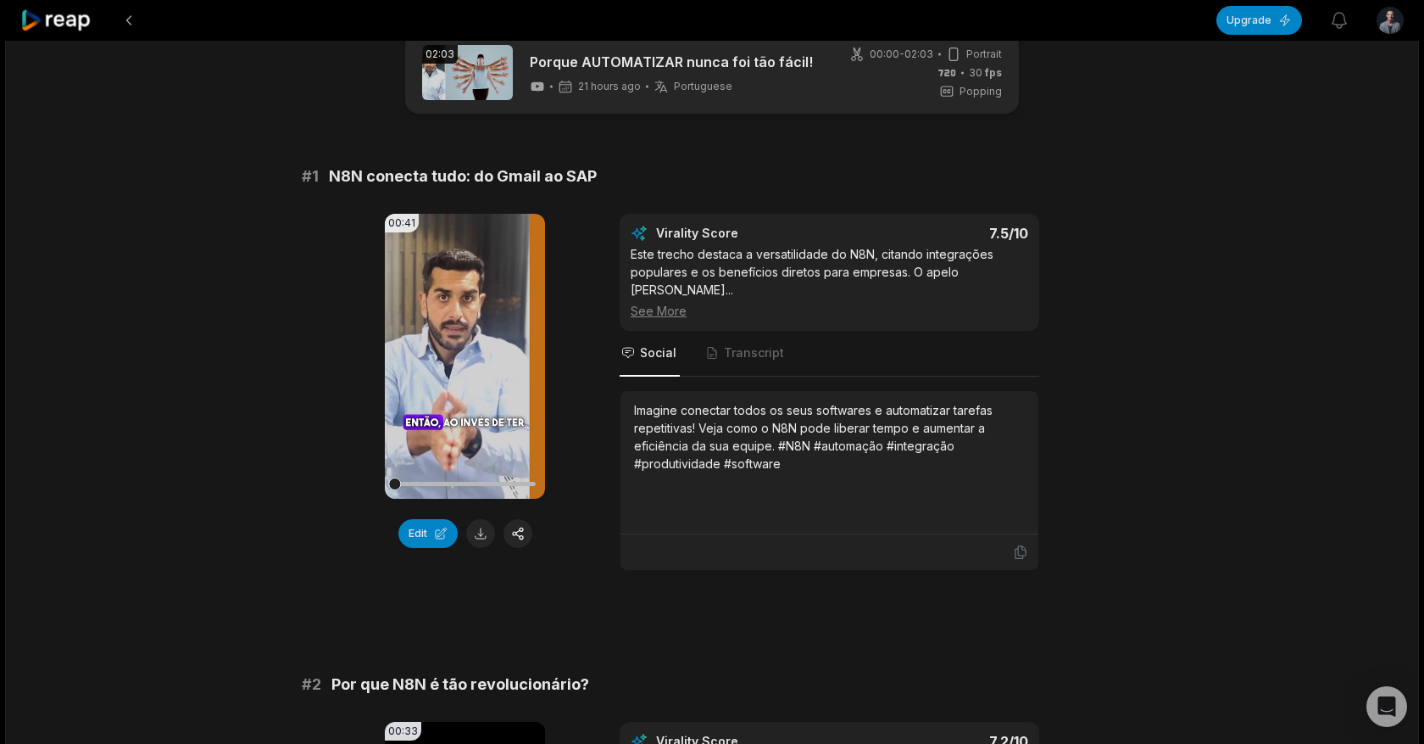
click at [499, 181] on span "N8N conecta tudo: do Gmail ao SAP" at bounding box center [463, 176] width 268 height 24
click at [499, 182] on span "N8N conecta tudo: do Gmail ao SAP" at bounding box center [463, 176] width 268 height 24
click at [60, 25] on icon at bounding box center [56, 20] width 72 height 23
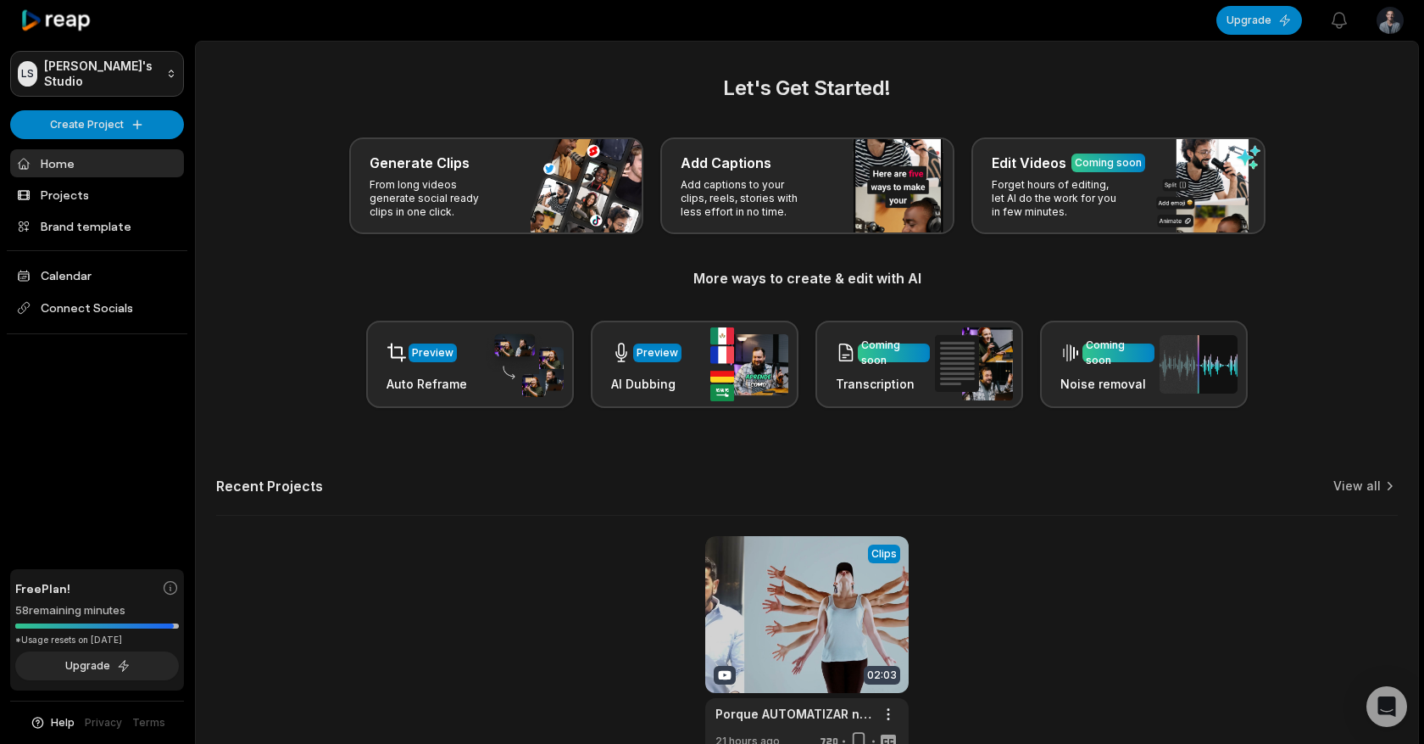
click at [143, 77] on html "LS Leonardo's Studio Create Project Home Projects Brand template Calendar Conne…" at bounding box center [712, 372] width 1424 height 744
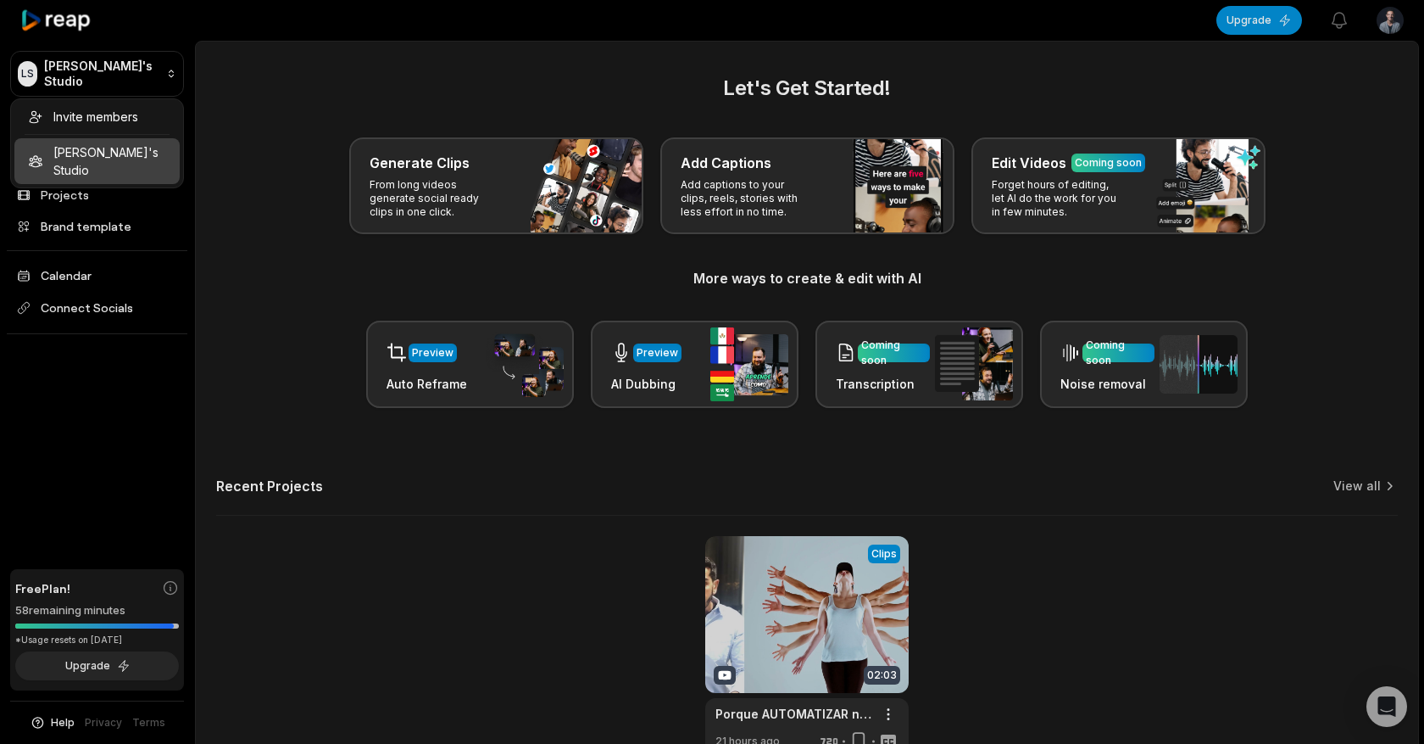
click at [143, 78] on html "LS Leonardo's Studio Create Project Home Projects Brand template Calendar Conne…" at bounding box center [712, 372] width 1424 height 744
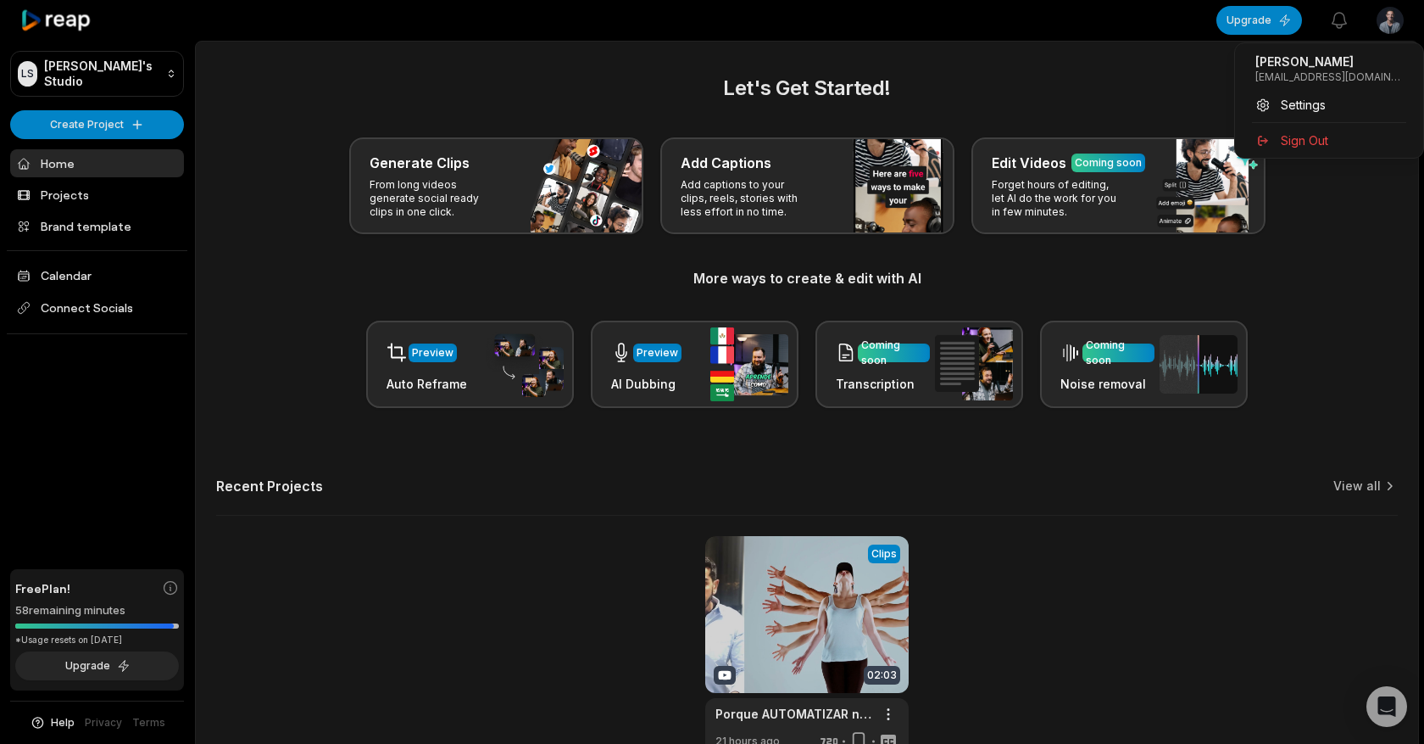
click at [1401, 35] on html "LS Leonardo's Studio Create Project Home Projects Brand template Calendar Conne…" at bounding box center [712, 372] width 1424 height 744
click at [1306, 112] on span "Settings" at bounding box center [1303, 105] width 45 height 18
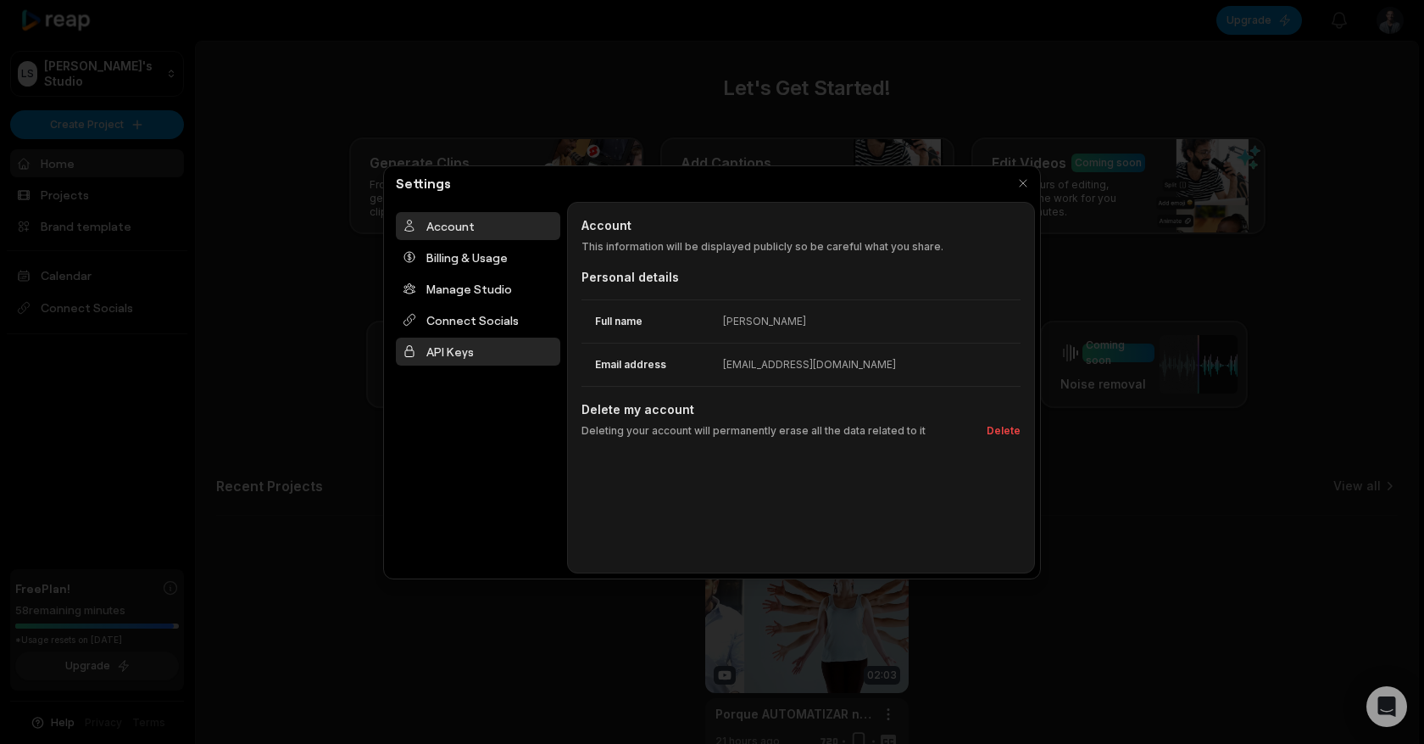
click at [470, 349] on div "API Keys" at bounding box center [478, 351] width 164 height 28
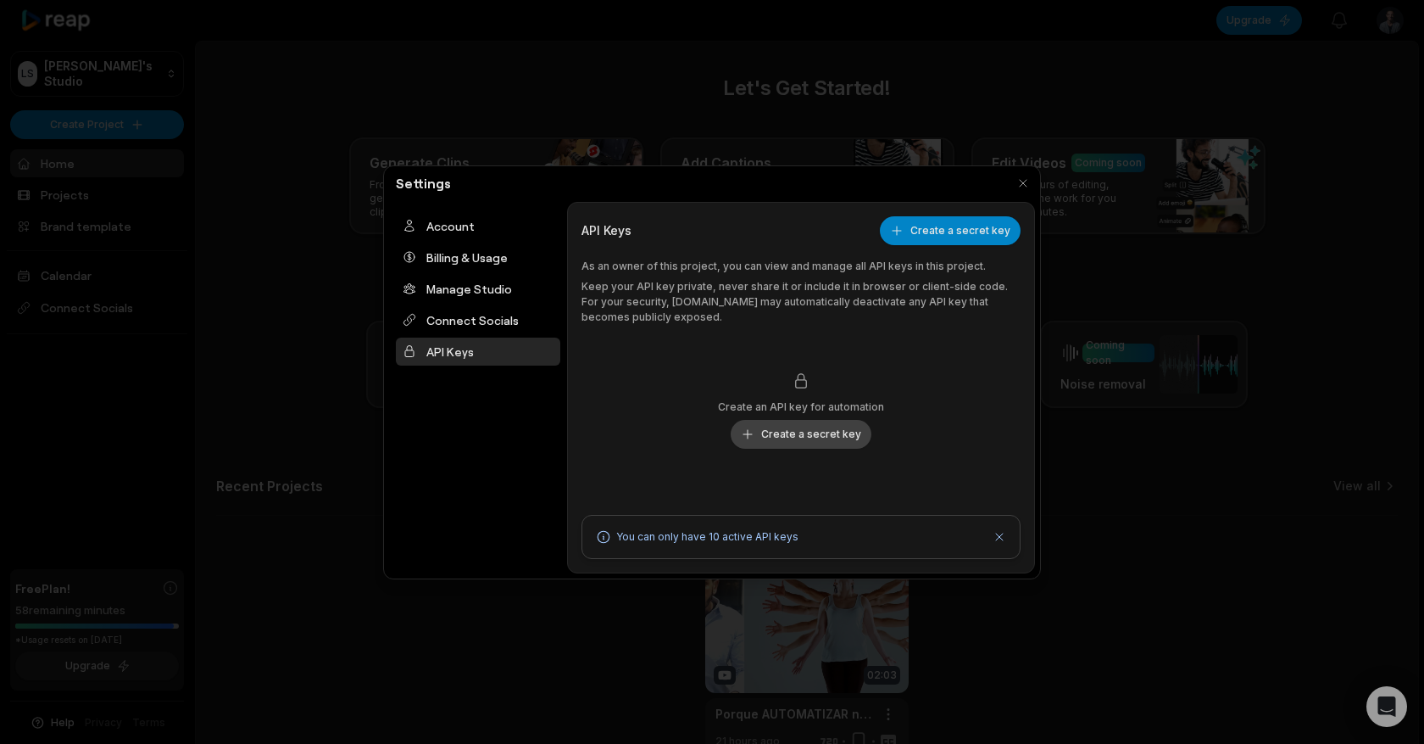
click at [805, 440] on button "Create a secret key" at bounding box center [801, 434] width 141 height 29
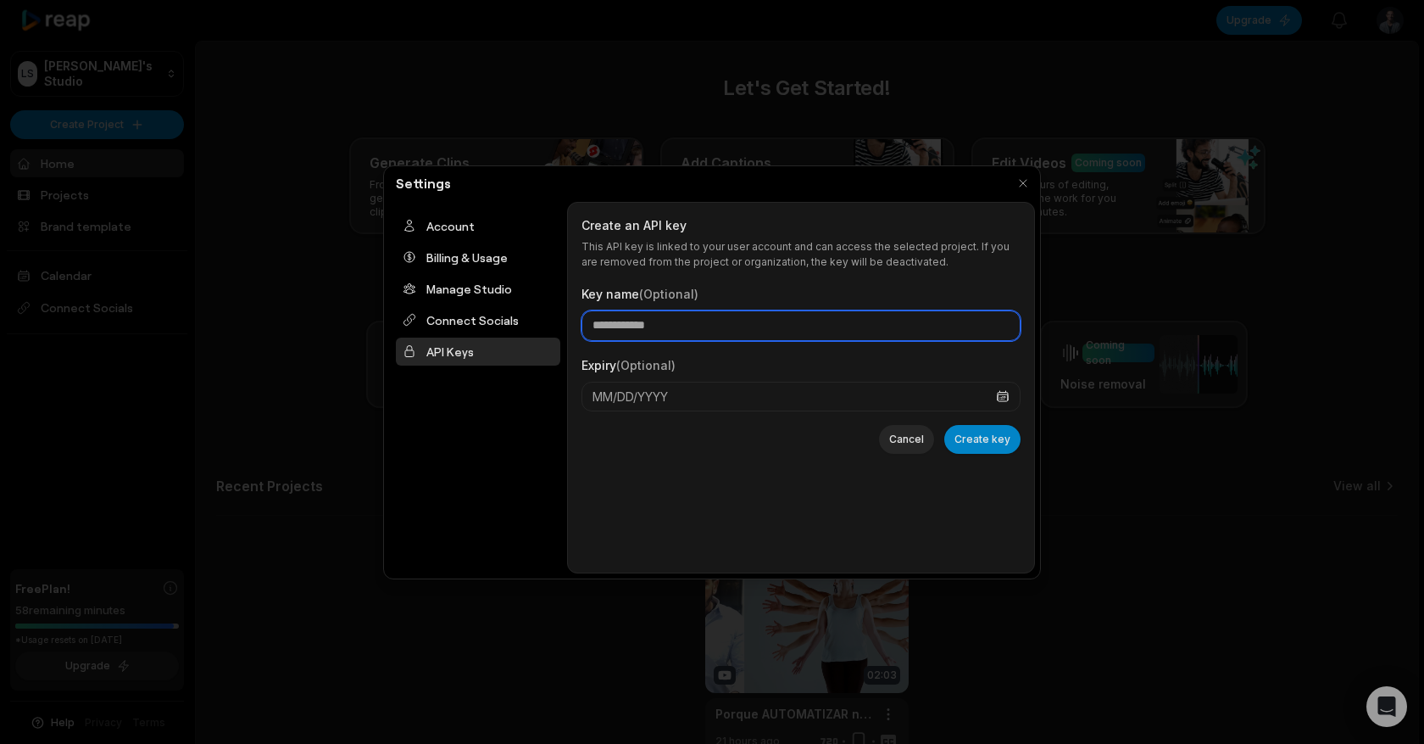
click at [663, 336] on input "Key name (Optional)" at bounding box center [801, 325] width 439 height 31
type input "***"
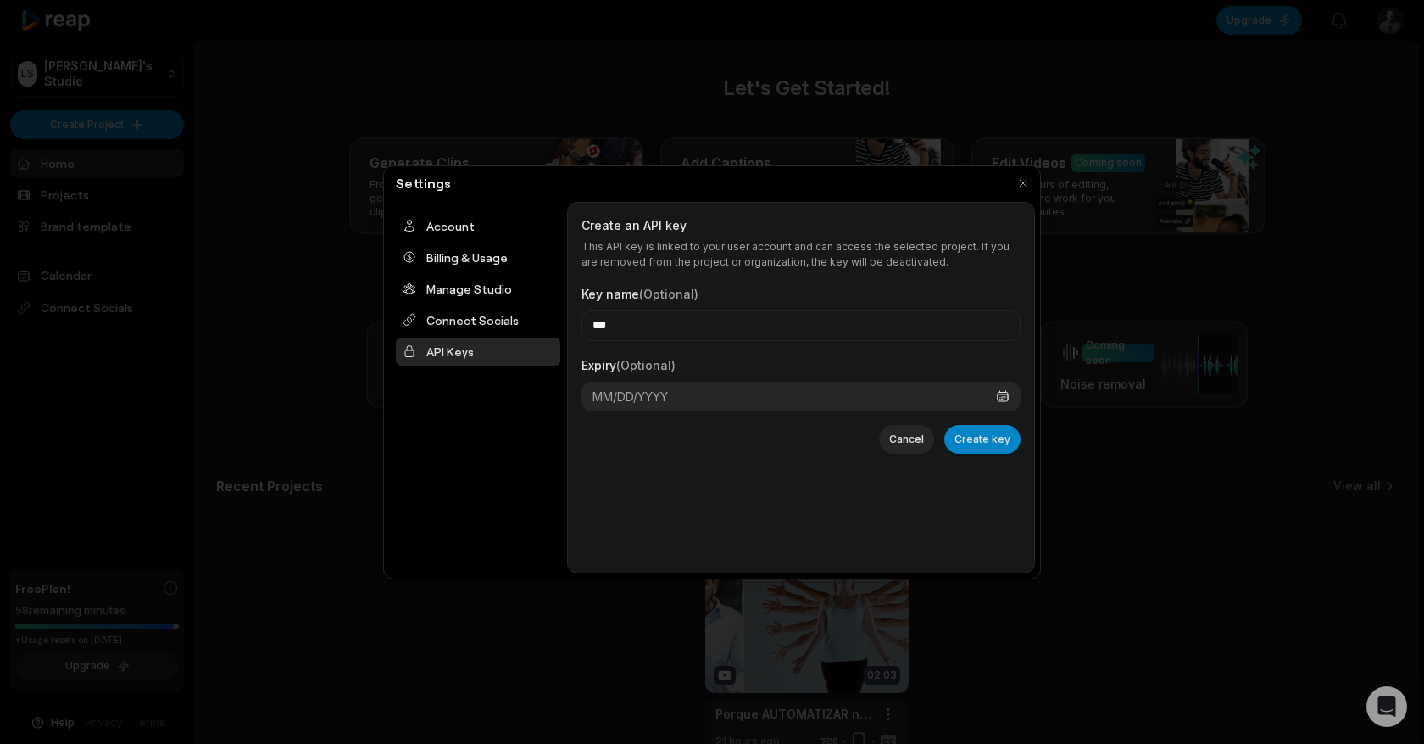
click at [713, 393] on button "MM/DD/YYYY" at bounding box center [801, 397] width 439 height 30
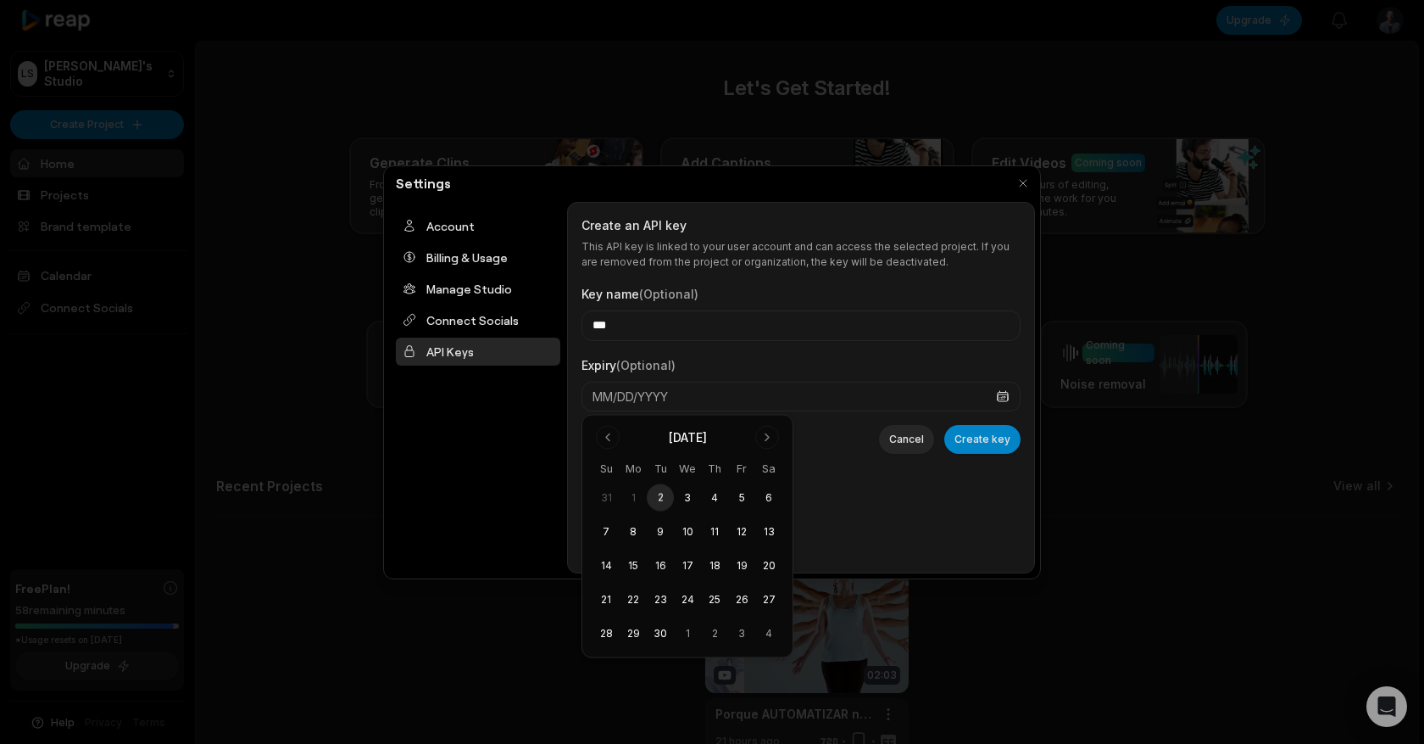
click at [705, 371] on div "Expiry (Optional) MM/DD/YYYY" at bounding box center [801, 382] width 439 height 57
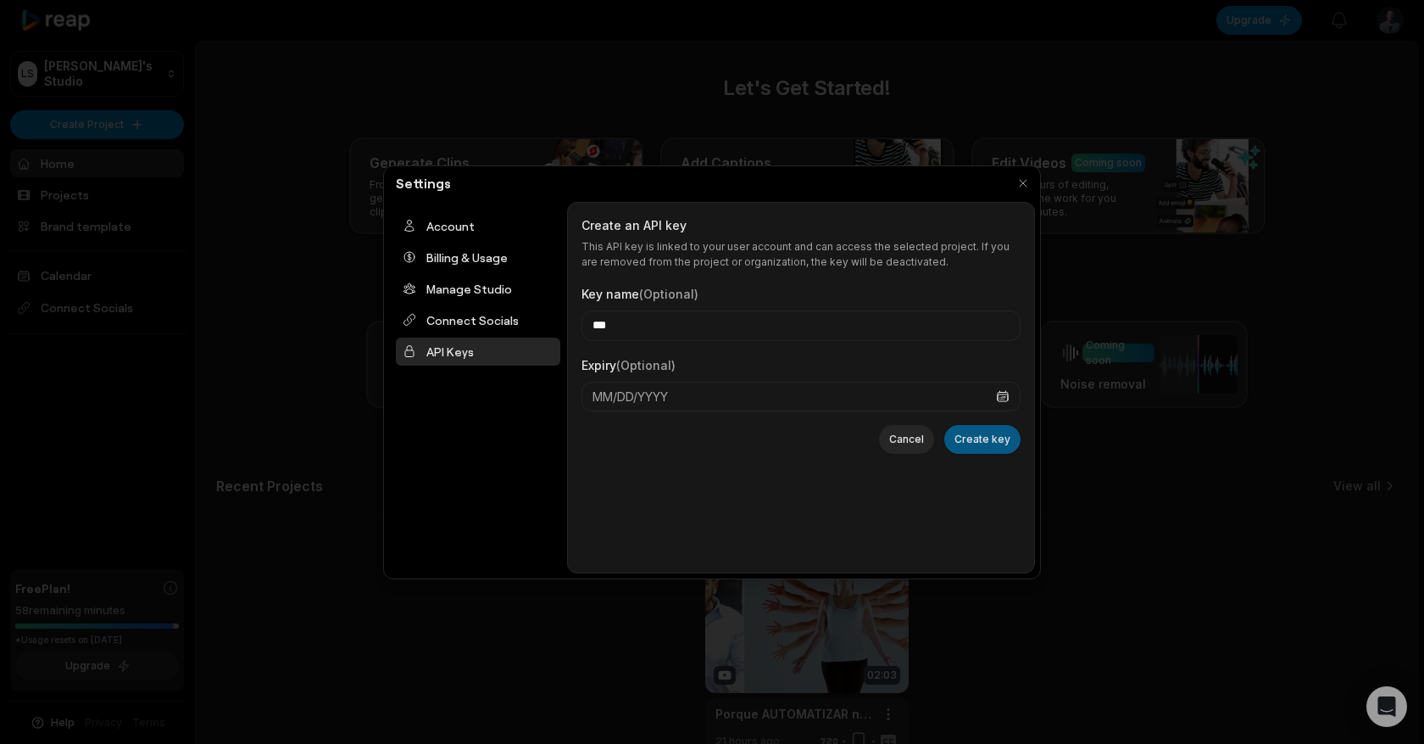
click at [964, 437] on button "Create key" at bounding box center [982, 439] width 76 height 29
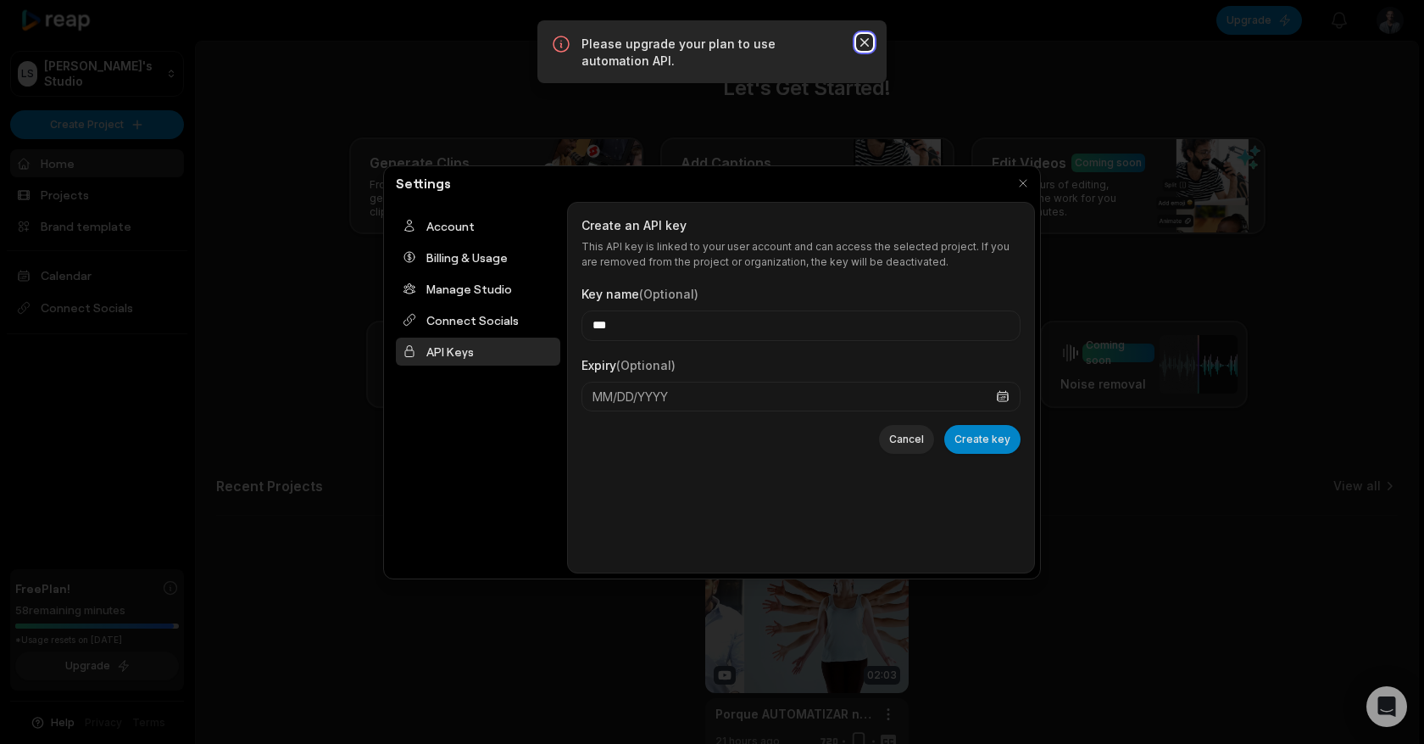
click at [862, 45] on icon "button" at bounding box center [865, 42] width 8 height 8
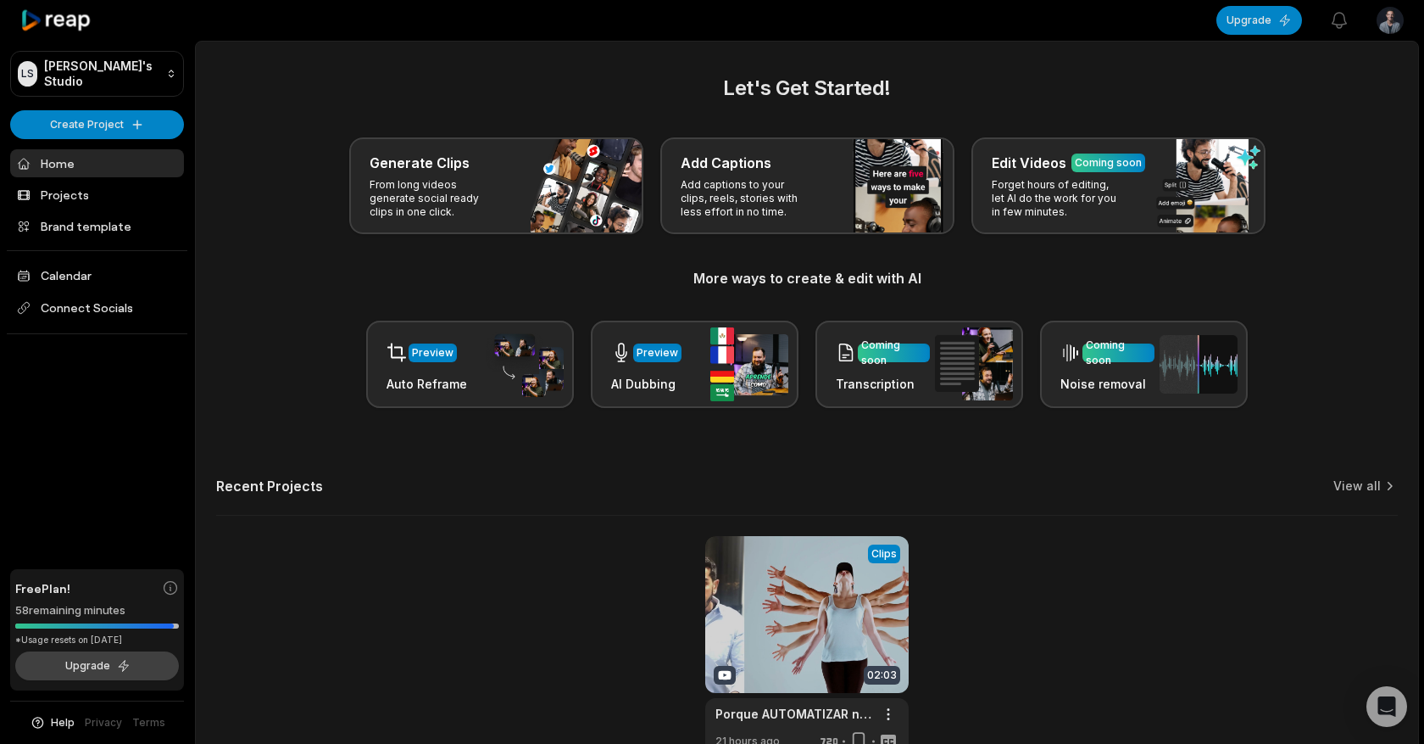
click at [85, 660] on button "Upgrade" at bounding box center [97, 665] width 164 height 29
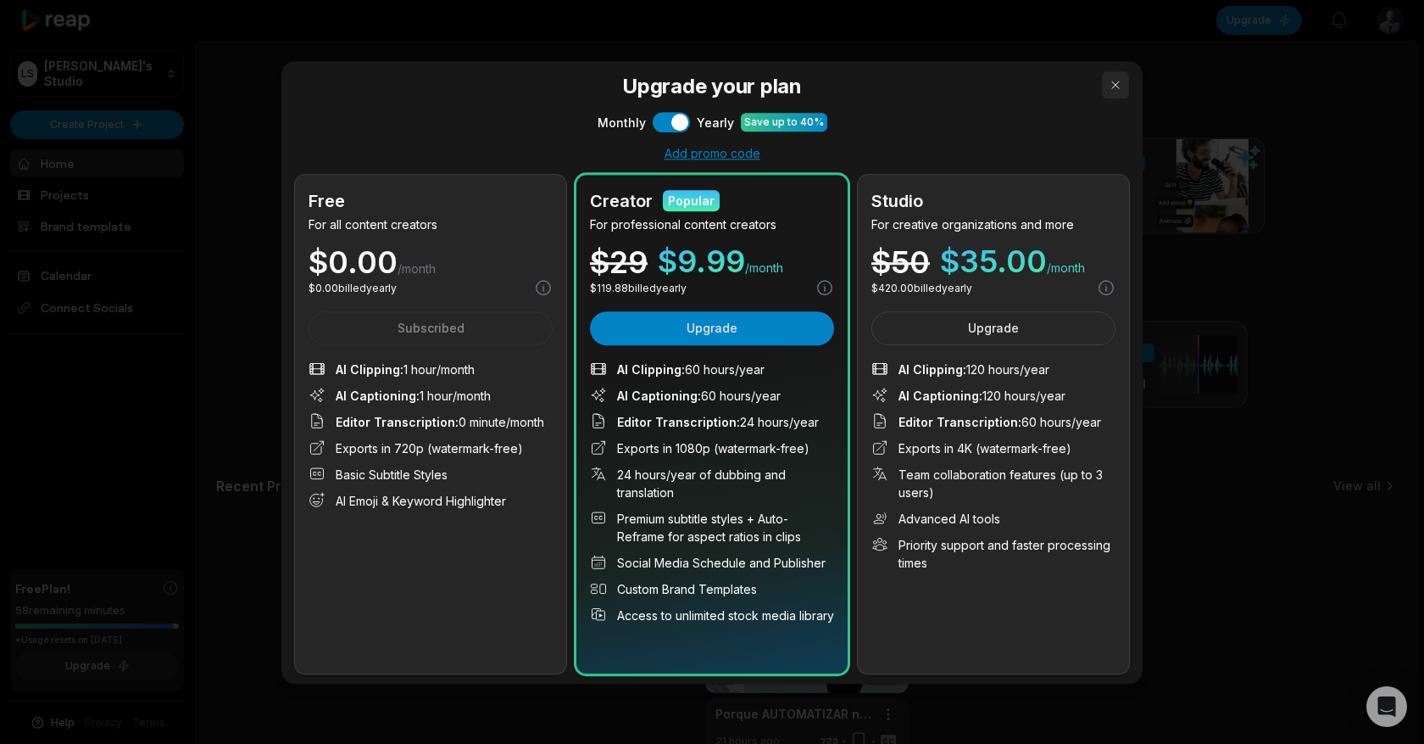
click at [1116, 88] on button "button" at bounding box center [1115, 84] width 27 height 27
